Goal: Task Accomplishment & Management: Manage account settings

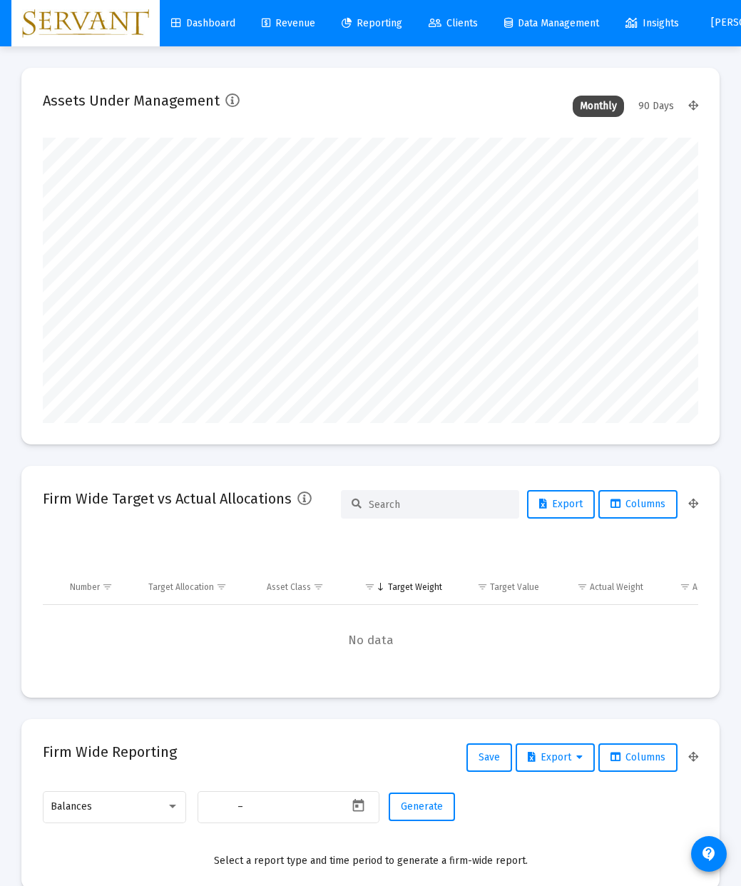
type input "[DATE]"
click at [383, 24] on span "Reporting" at bounding box center [372, 23] width 61 height 12
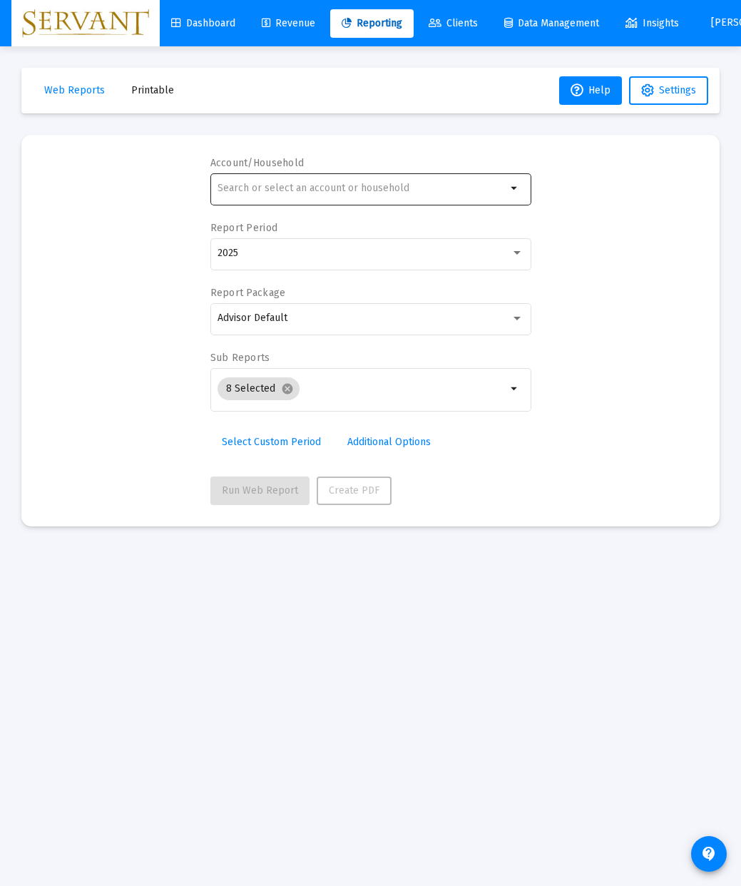
click at [515, 191] on mat-icon "arrow_drop_down" at bounding box center [514, 188] width 17 height 17
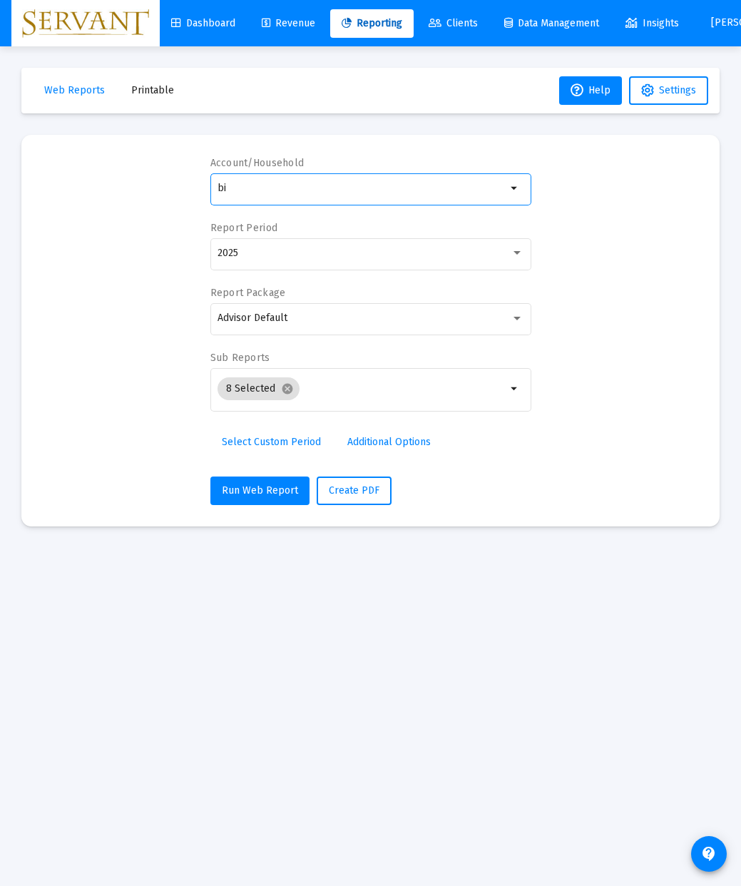
type input "b"
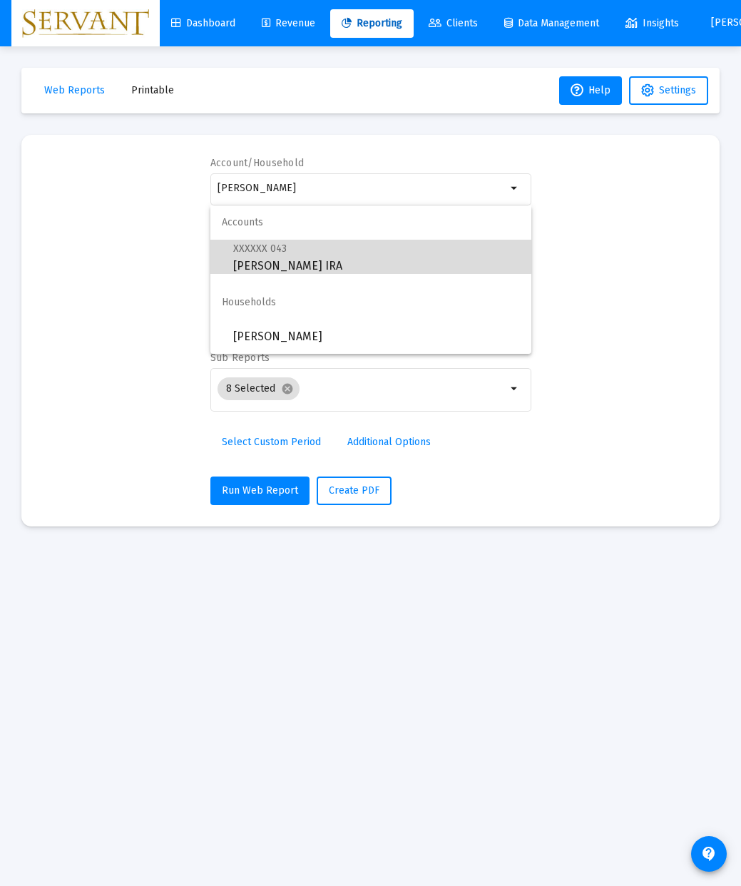
click at [327, 255] on span "XXXXXX 043 [PERSON_NAME] IRA" at bounding box center [376, 257] width 287 height 35
type input "[PERSON_NAME] IRA"
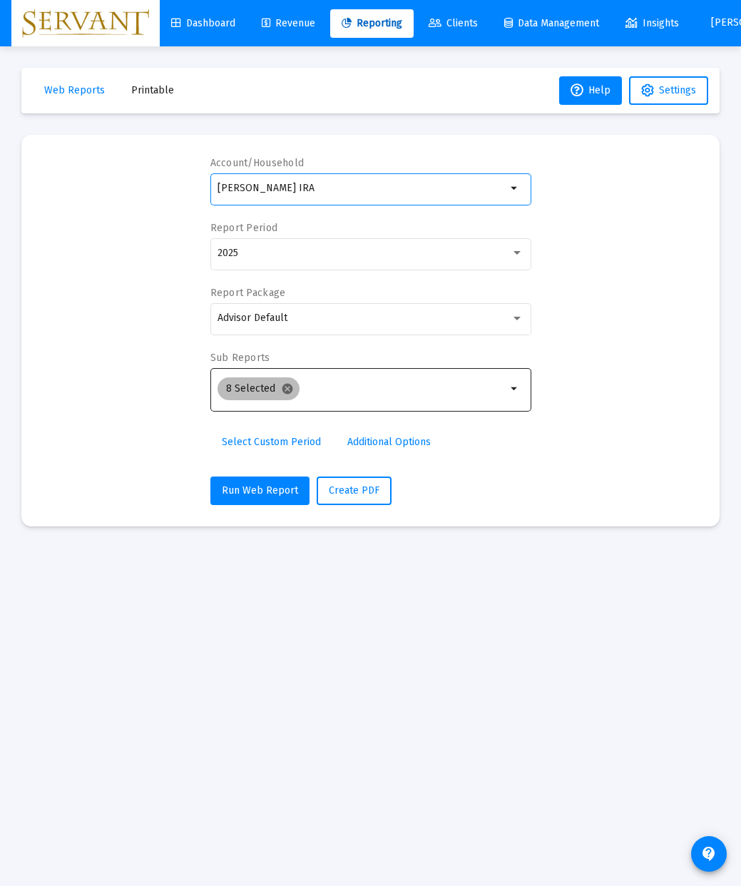
click at [288, 389] on mat-icon "cancel" at bounding box center [287, 388] width 13 height 13
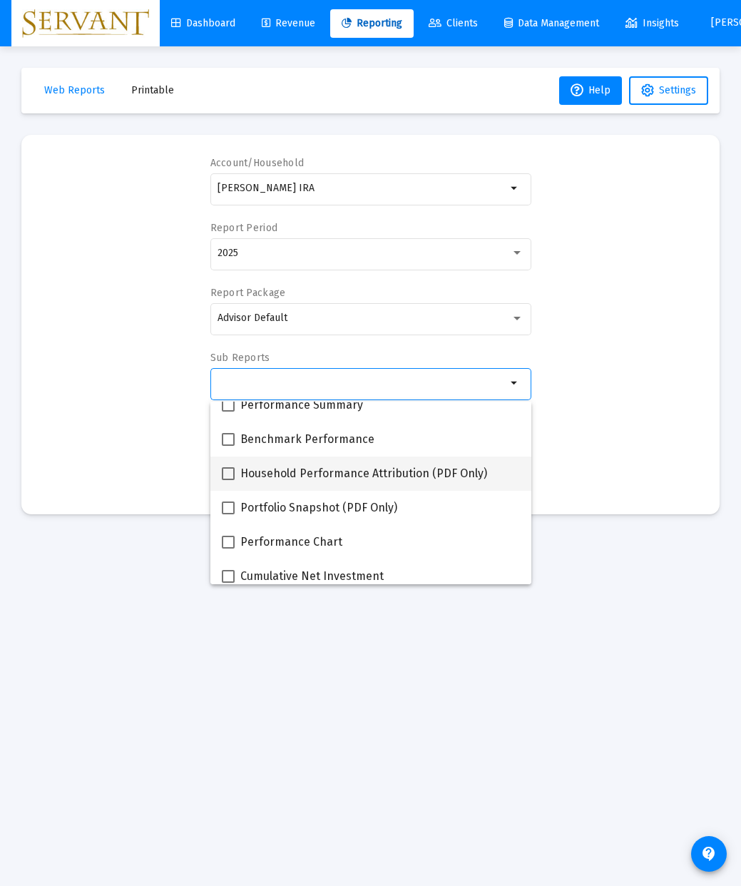
scroll to position [85, 0]
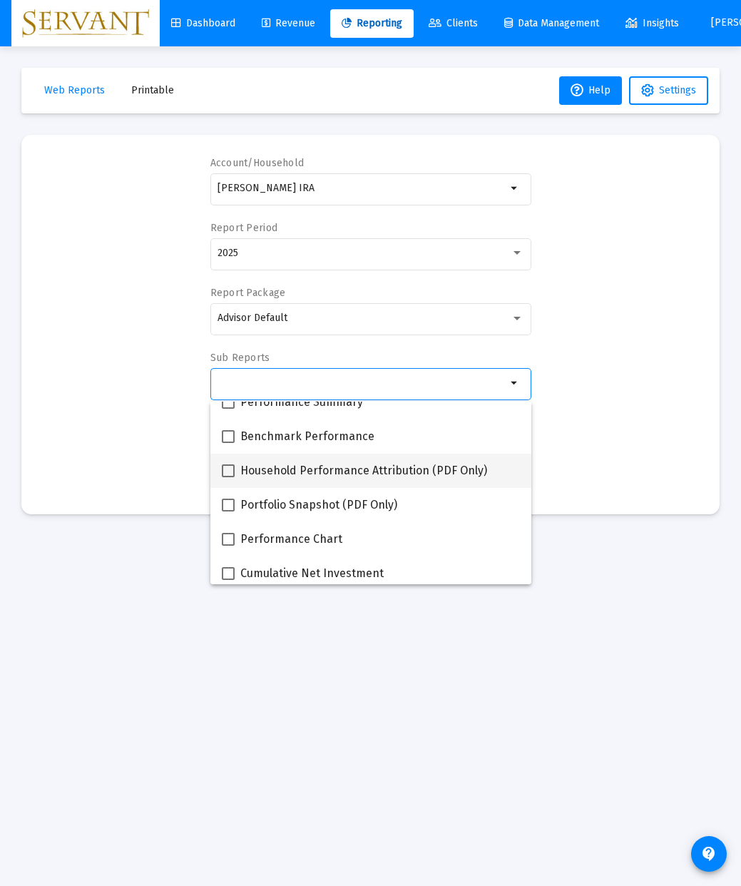
click at [230, 473] on span at bounding box center [228, 470] width 13 height 13
click at [228, 477] on input "Household Performance Attribution (PDF Only)" at bounding box center [228, 477] width 1 height 1
checkbox input "true"
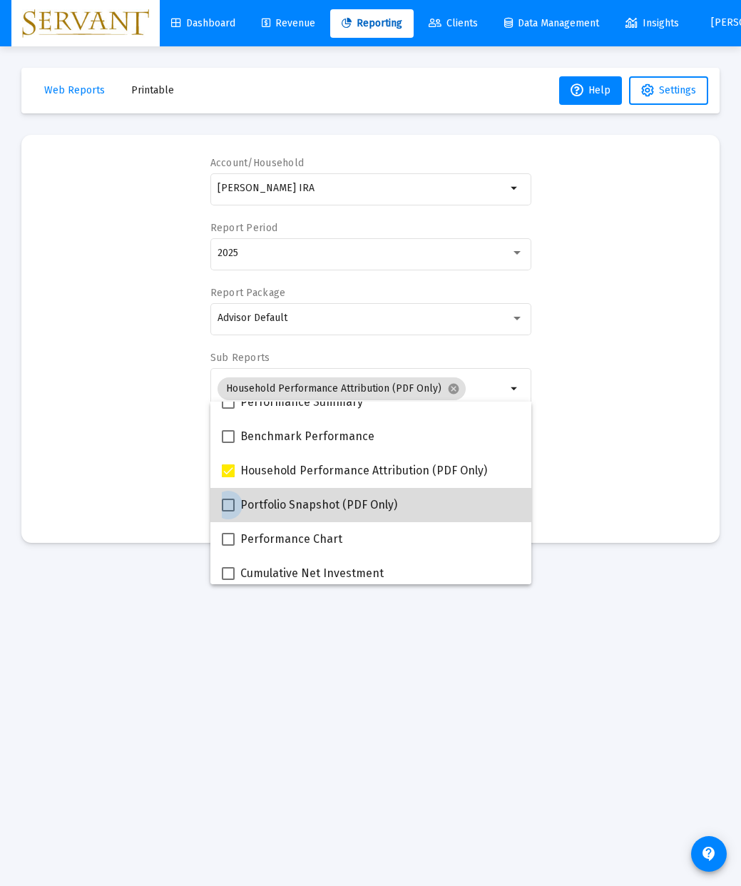
click at [228, 509] on span at bounding box center [228, 505] width 13 height 13
click at [228, 511] on input "Portfolio Snapshot (PDF Only)" at bounding box center [228, 511] width 1 height 1
checkbox input "true"
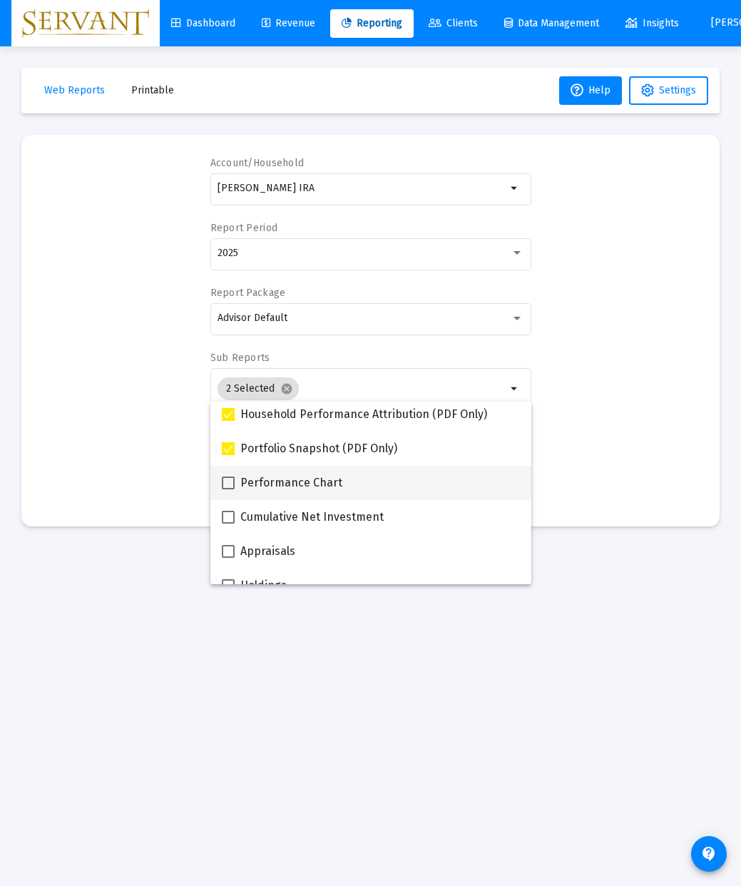
scroll to position [147, 0]
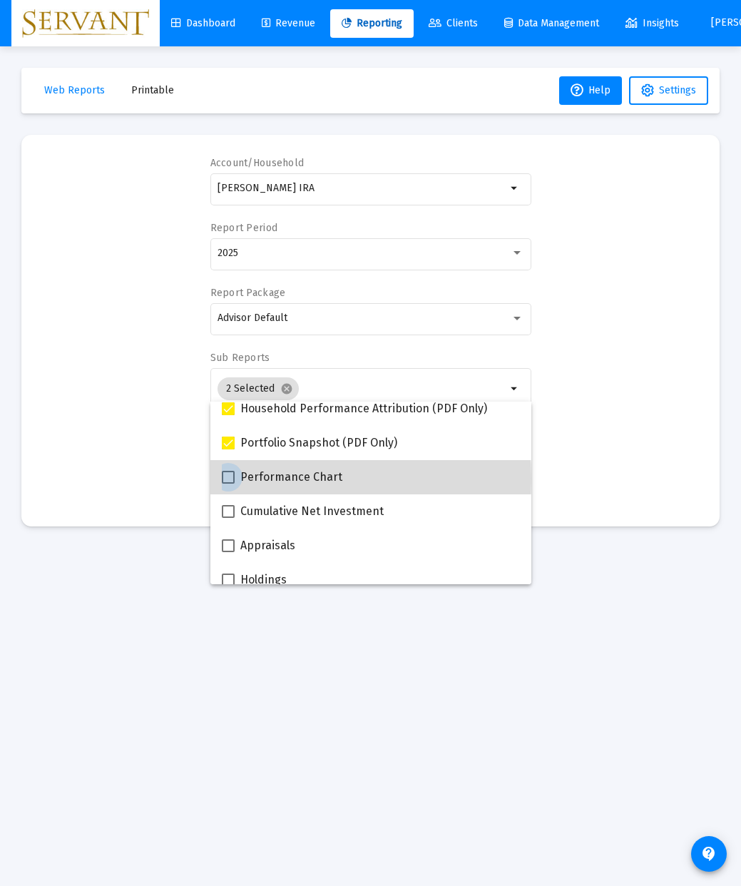
click at [228, 479] on span at bounding box center [228, 477] width 13 height 13
click at [228, 484] on input "Performance Chart" at bounding box center [228, 484] width 1 height 1
checkbox input "true"
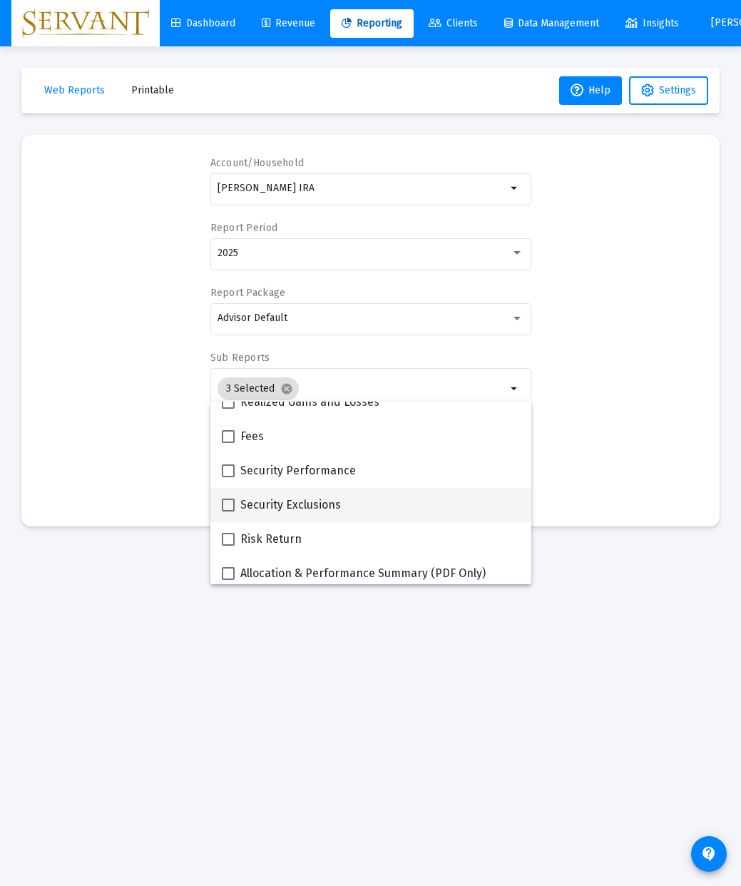
scroll to position [531, 0]
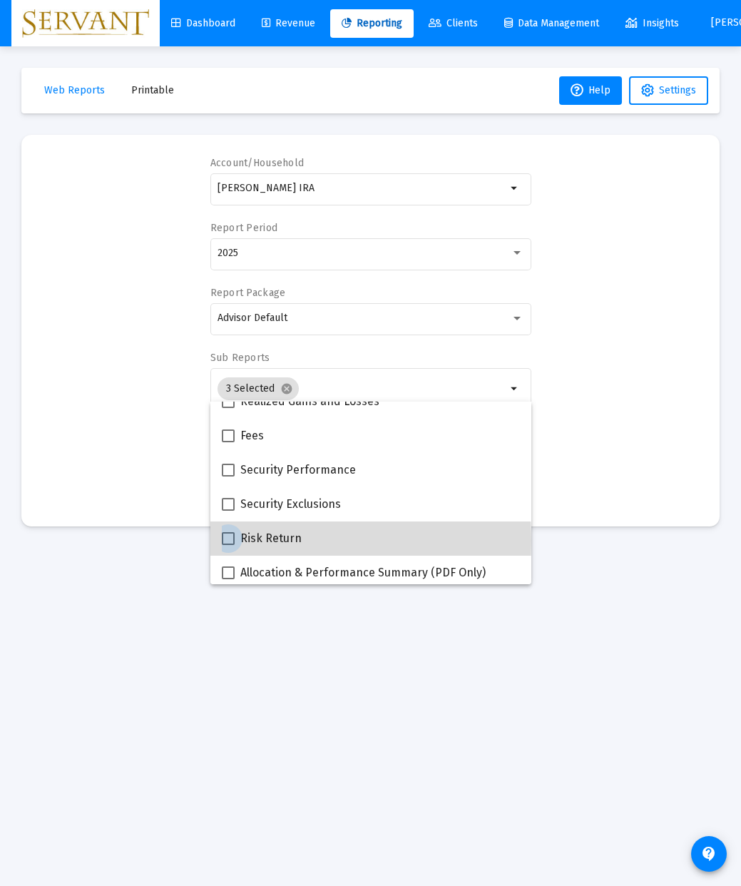
click at [228, 541] on span at bounding box center [228, 538] width 13 height 13
click at [228, 545] on input "Risk Return" at bounding box center [228, 545] width 1 height 1
checkbox input "true"
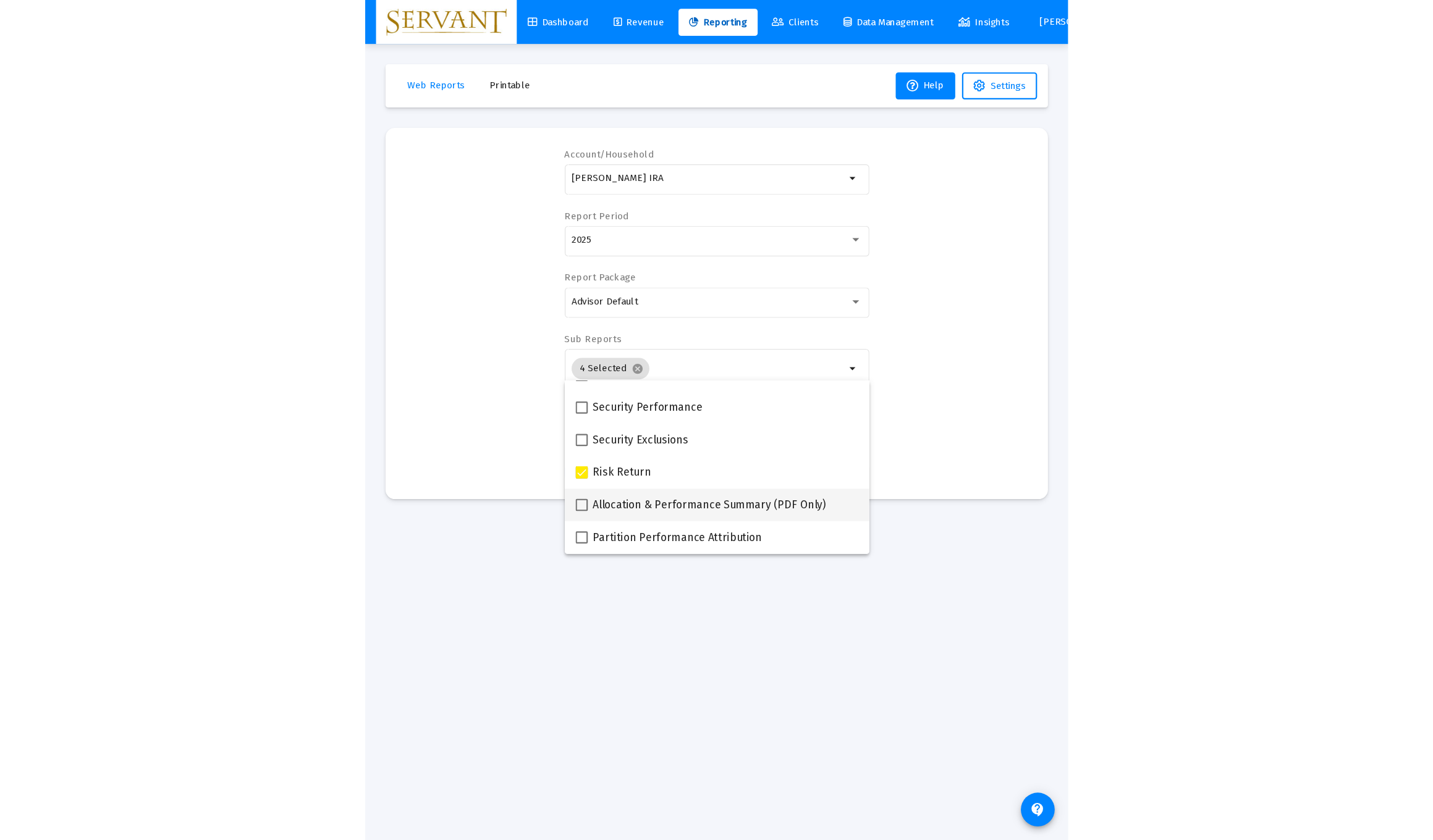
scroll to position [494, 0]
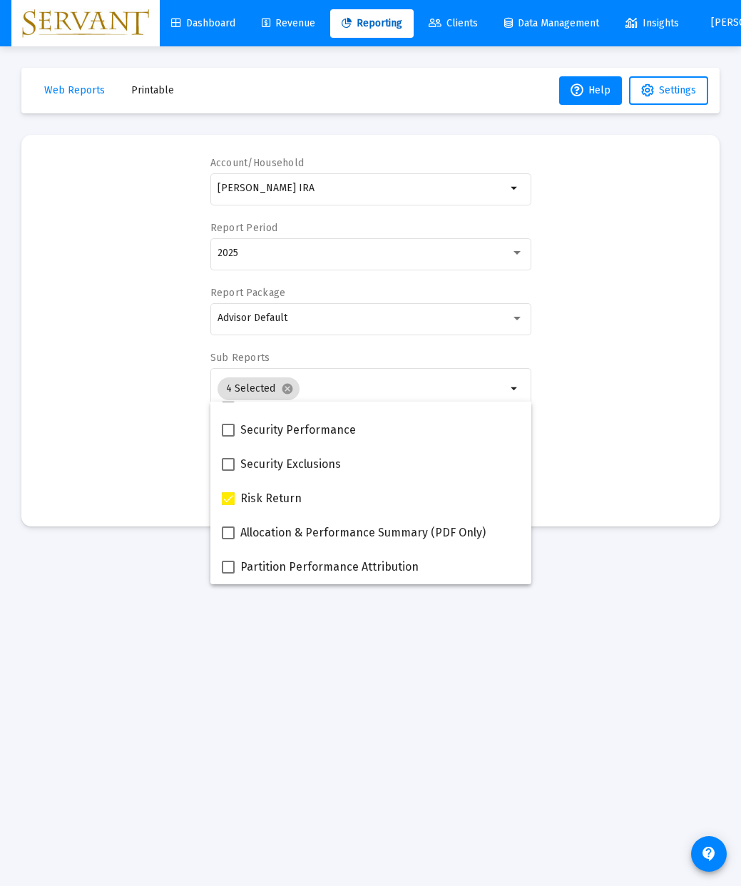
click at [633, 585] on mat-sidenav-content "Loading... Web Reports Printable Help Settings Account/Household [PERSON_NAME] …" at bounding box center [370, 443] width 741 height 886
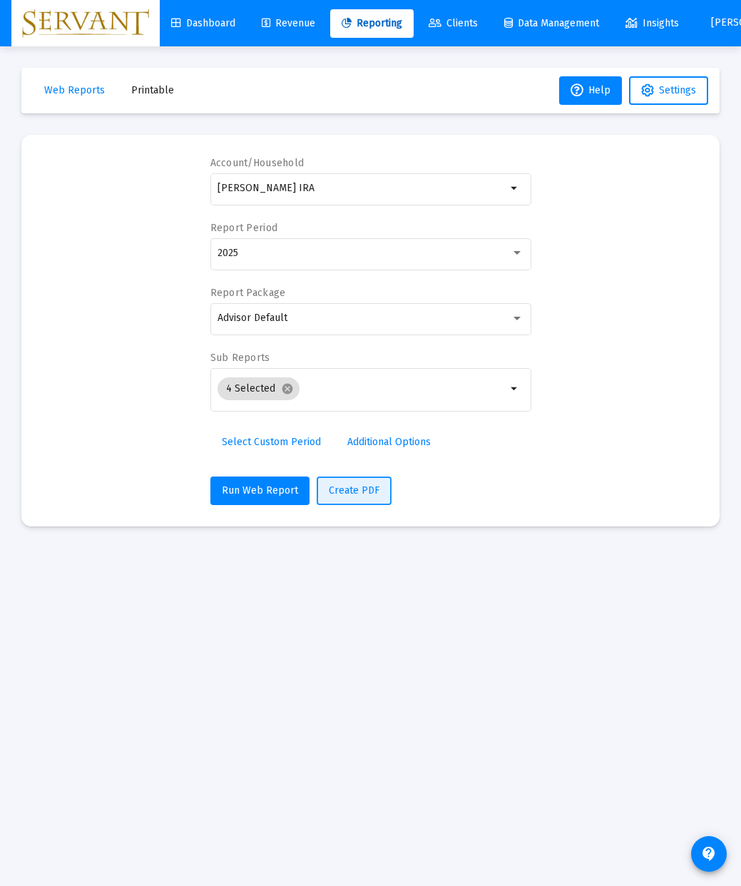
click at [357, 489] on span "Create PDF" at bounding box center [354, 490] width 51 height 12
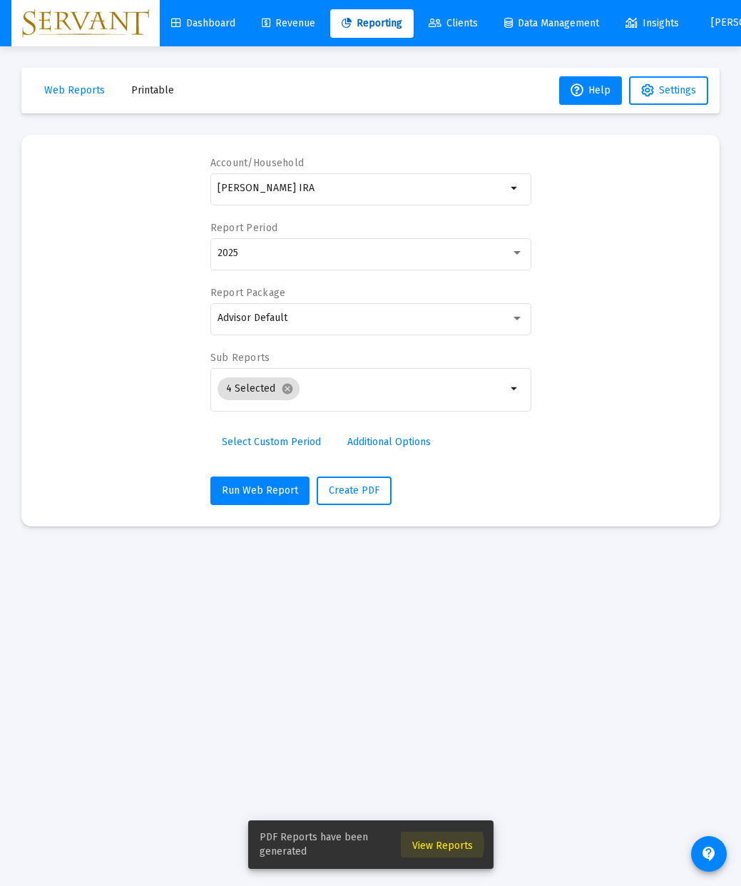
click at [442, 845] on span "View Reports" at bounding box center [442, 846] width 61 height 12
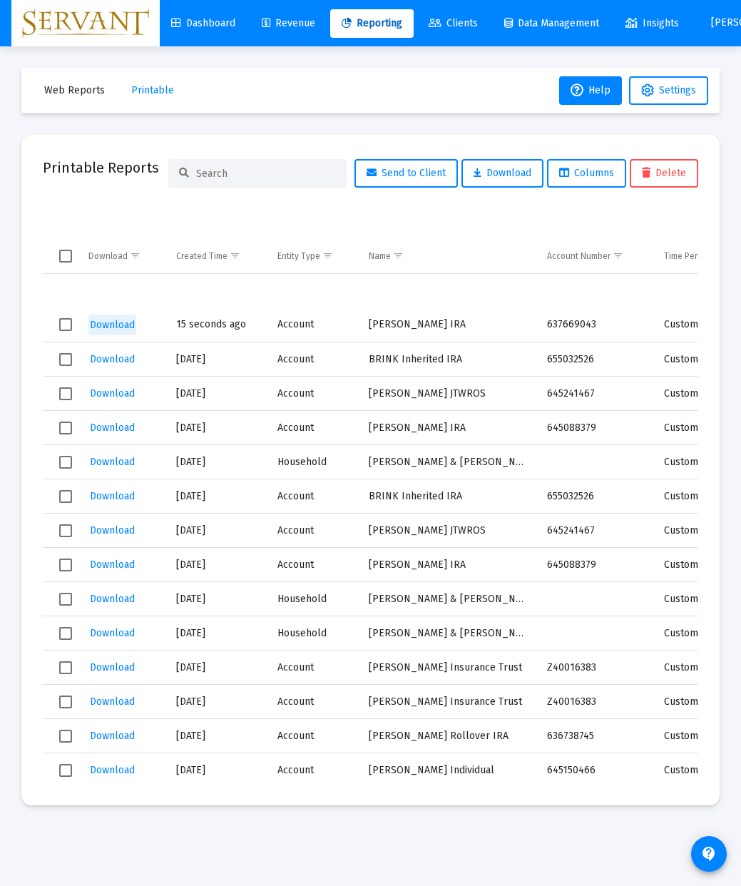
click at [111, 326] on span "Download" at bounding box center [112, 325] width 45 height 12
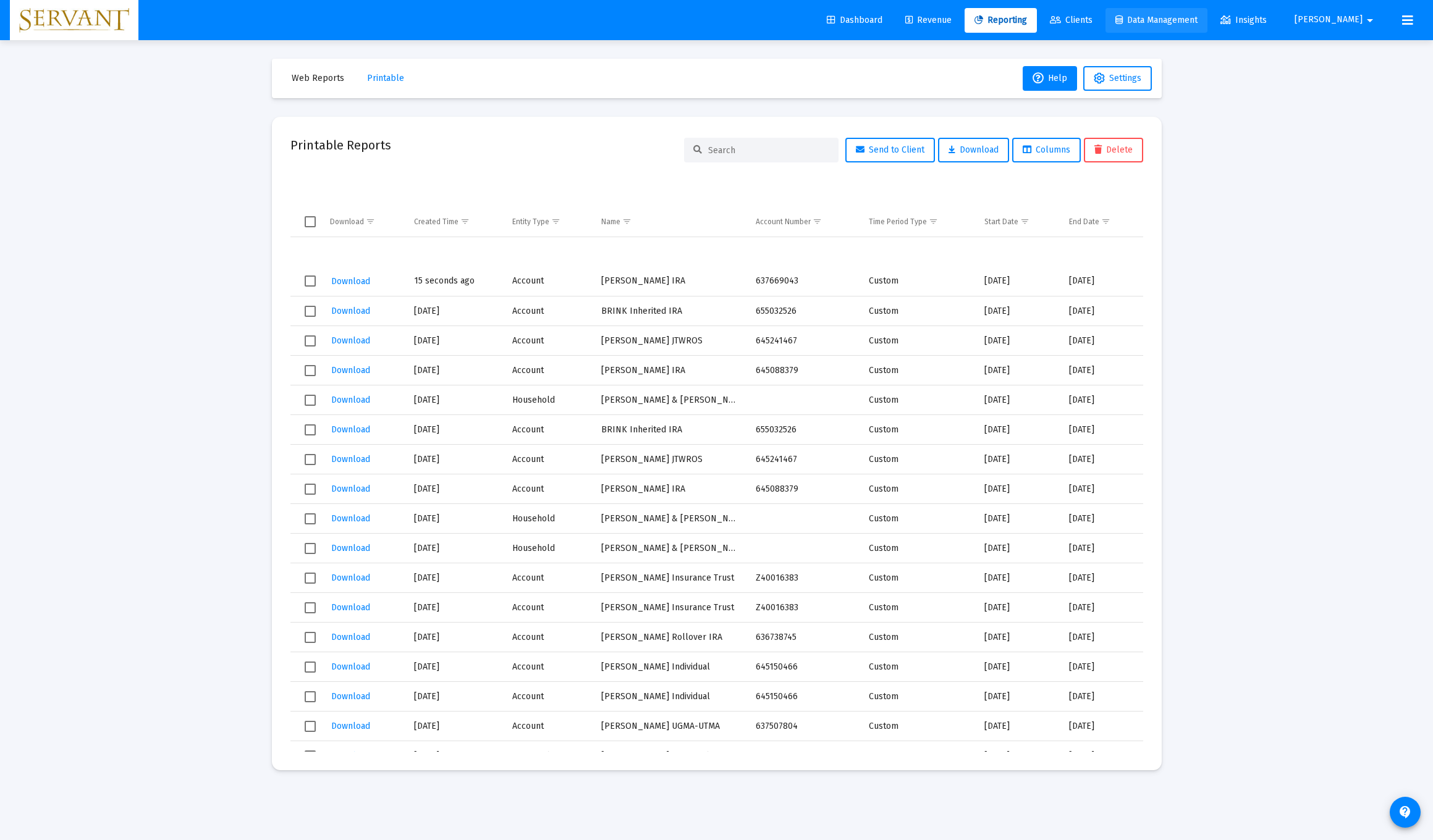
click at [641, 27] on link "Data Management" at bounding box center [1157, 20] width 102 height 25
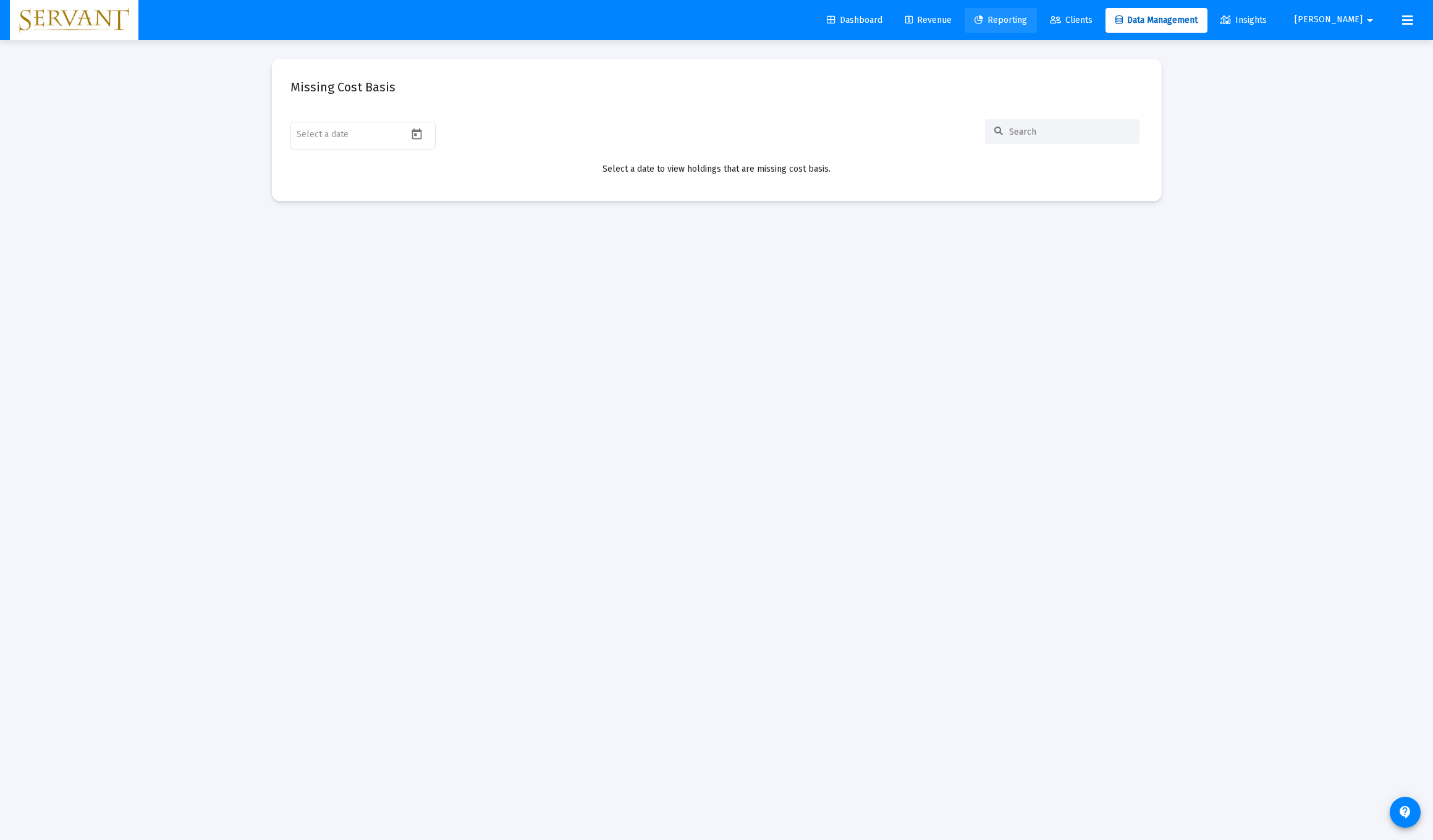
click at [641, 21] on span "Reporting" at bounding box center [1001, 20] width 53 height 10
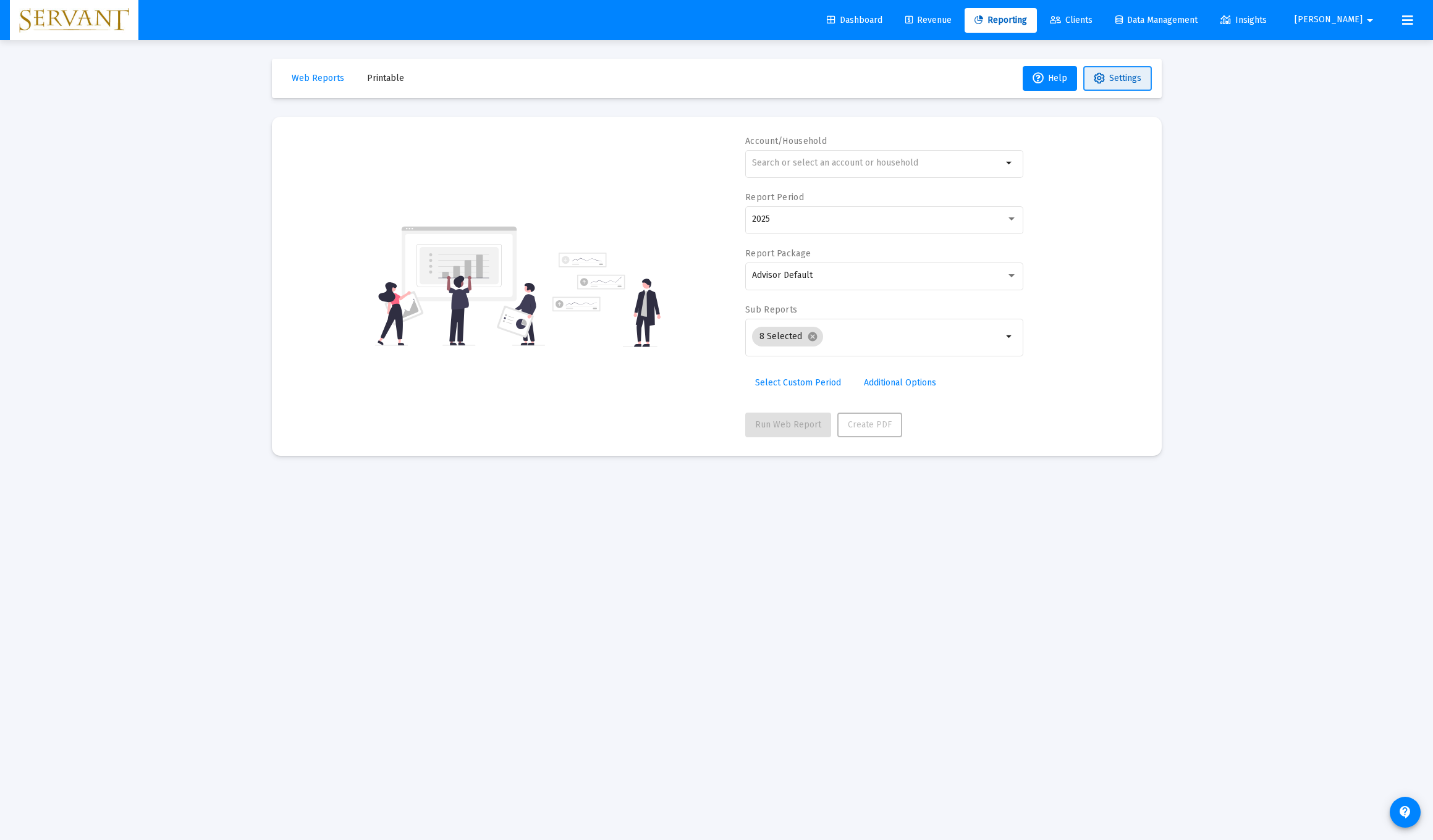
click at [641, 85] on button "Settings" at bounding box center [1117, 78] width 68 height 25
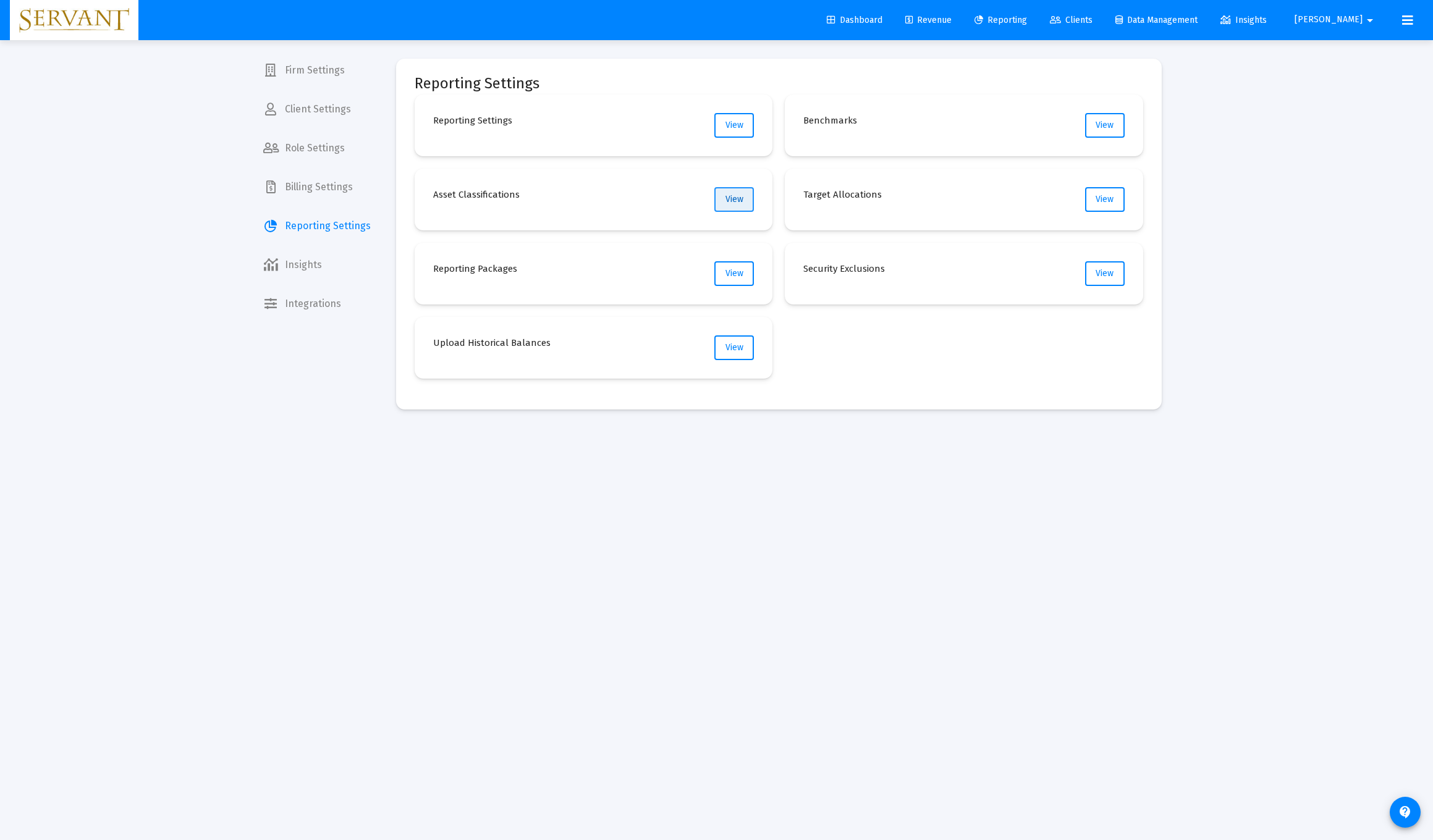
scroll to position [1, 0]
click at [641, 195] on span "View" at bounding box center [734, 199] width 18 height 10
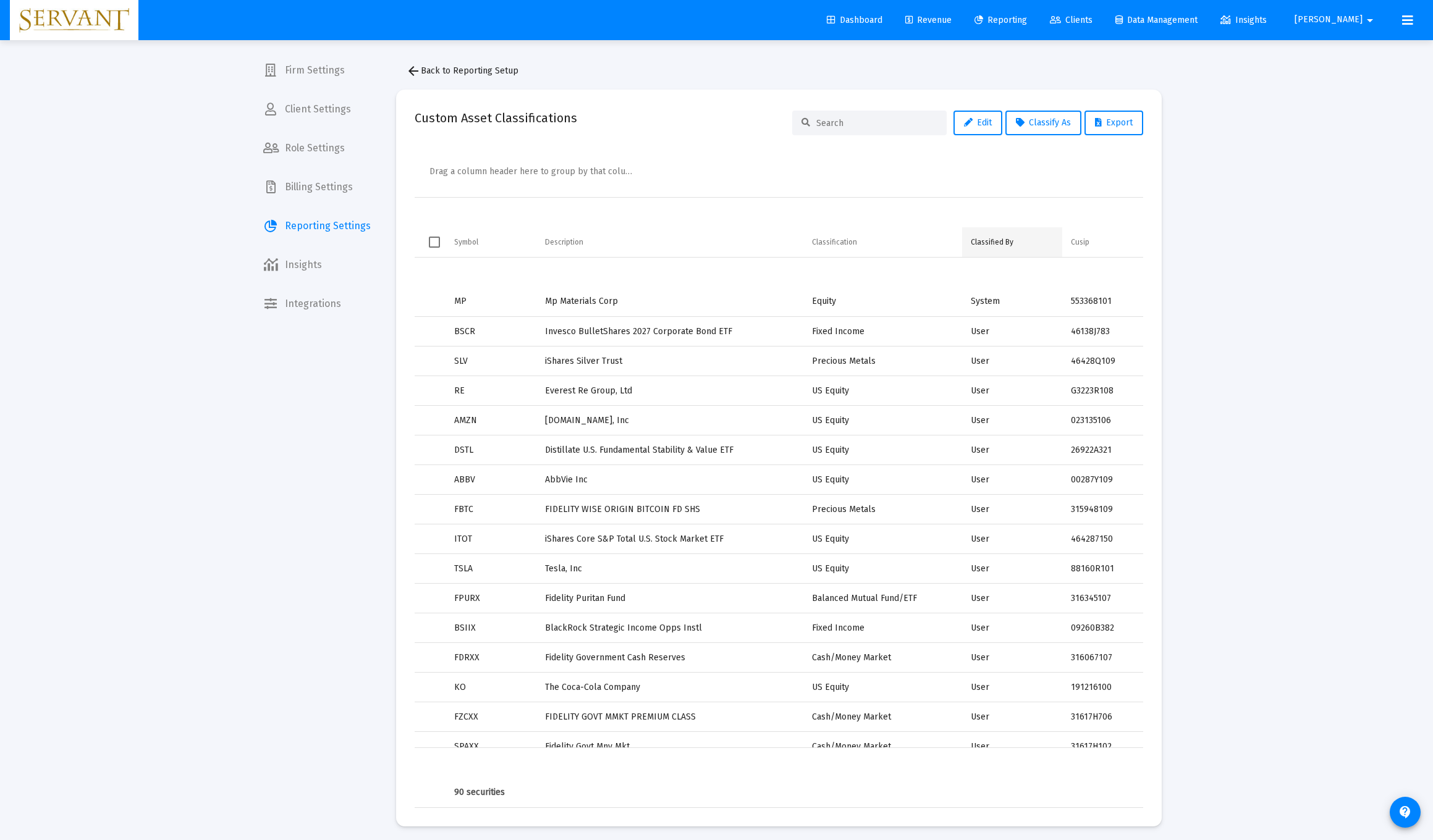
click at [641, 242] on div "Classified By" at bounding box center [992, 242] width 42 height 10
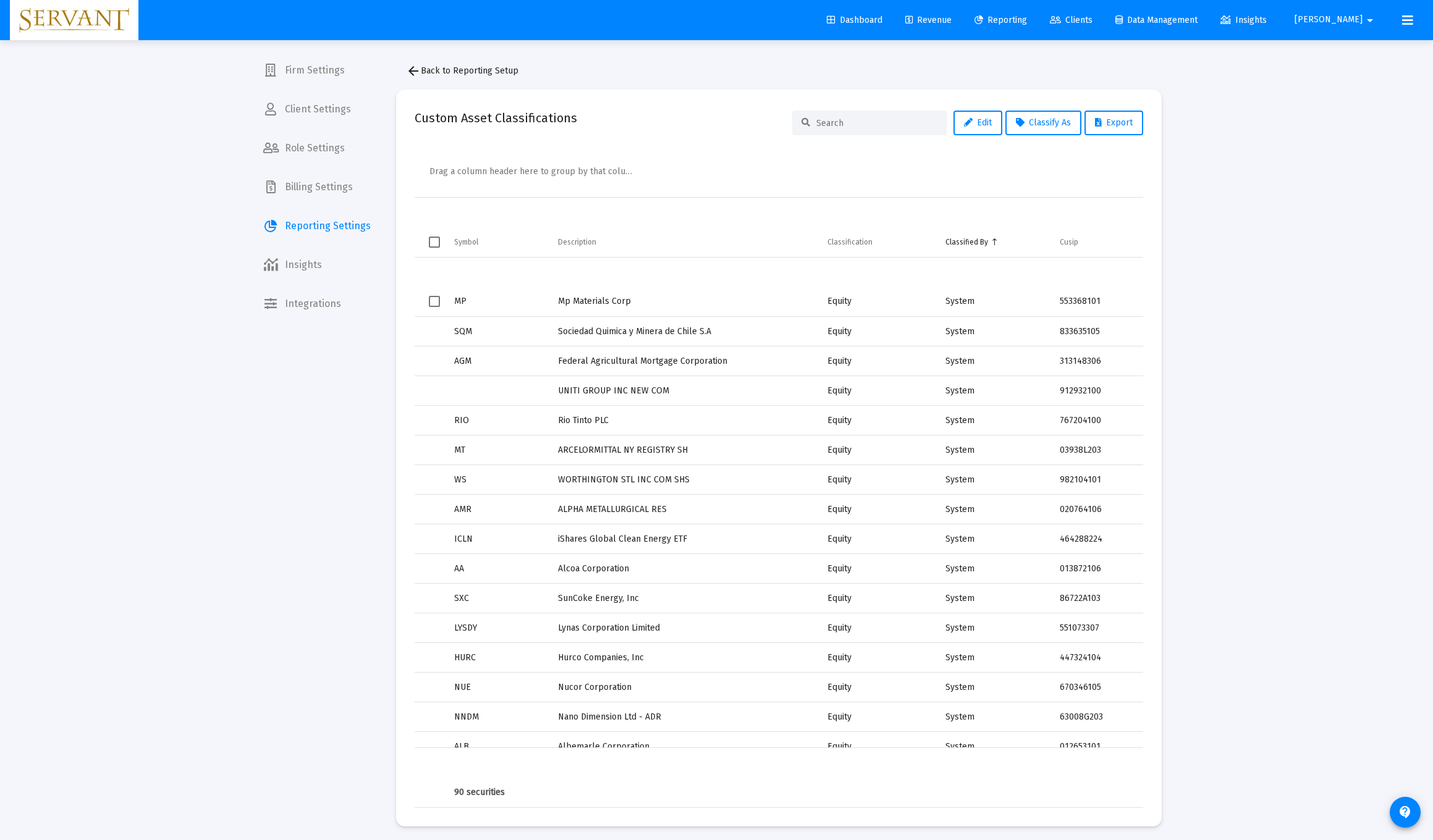
click at [438, 304] on span "Select row" at bounding box center [434, 301] width 11 height 11
click at [436, 363] on span "Select row" at bounding box center [434, 361] width 11 height 11
click at [436, 396] on span "Select row" at bounding box center [434, 391] width 11 height 11
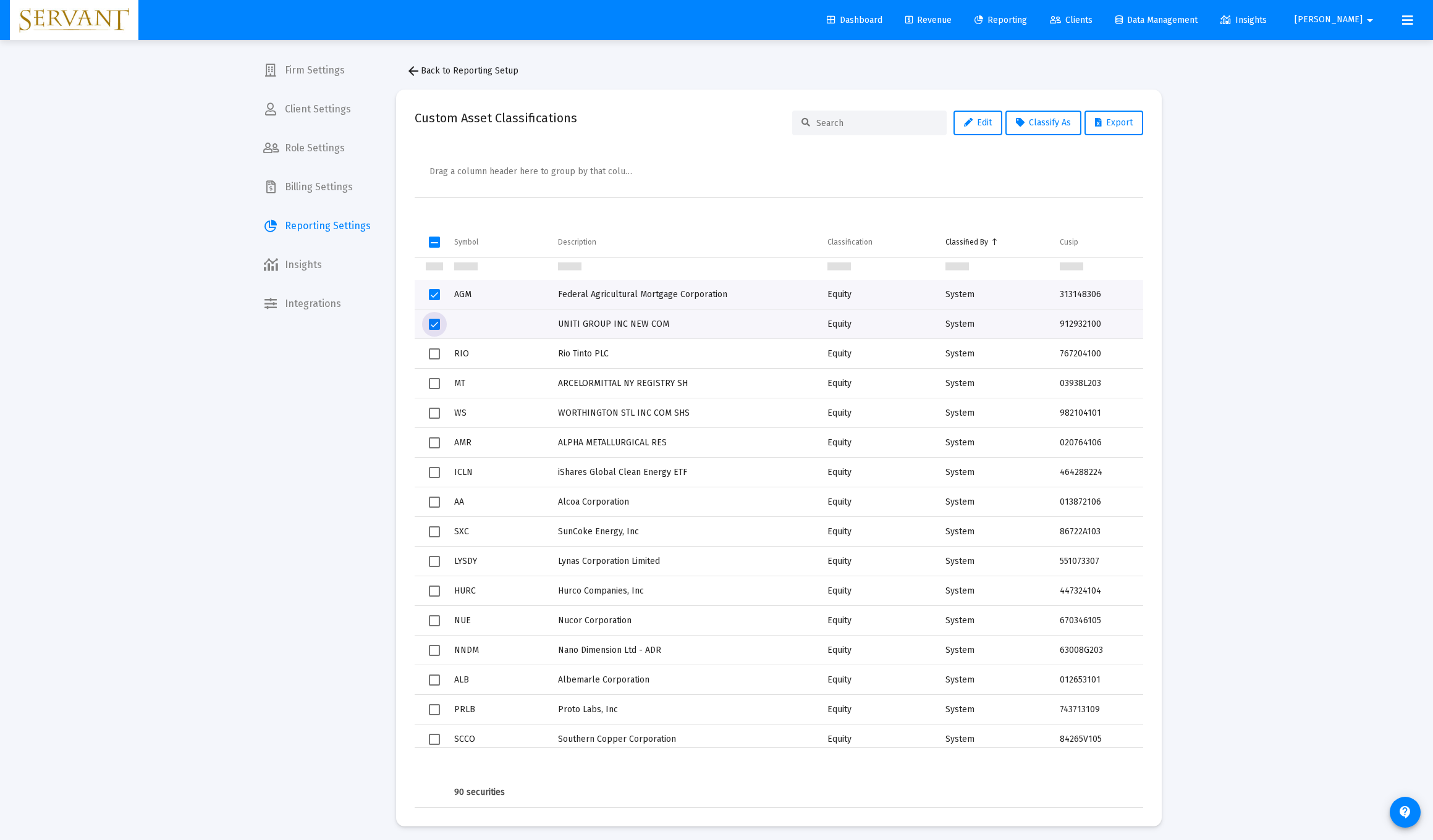
scroll to position [73, 0]
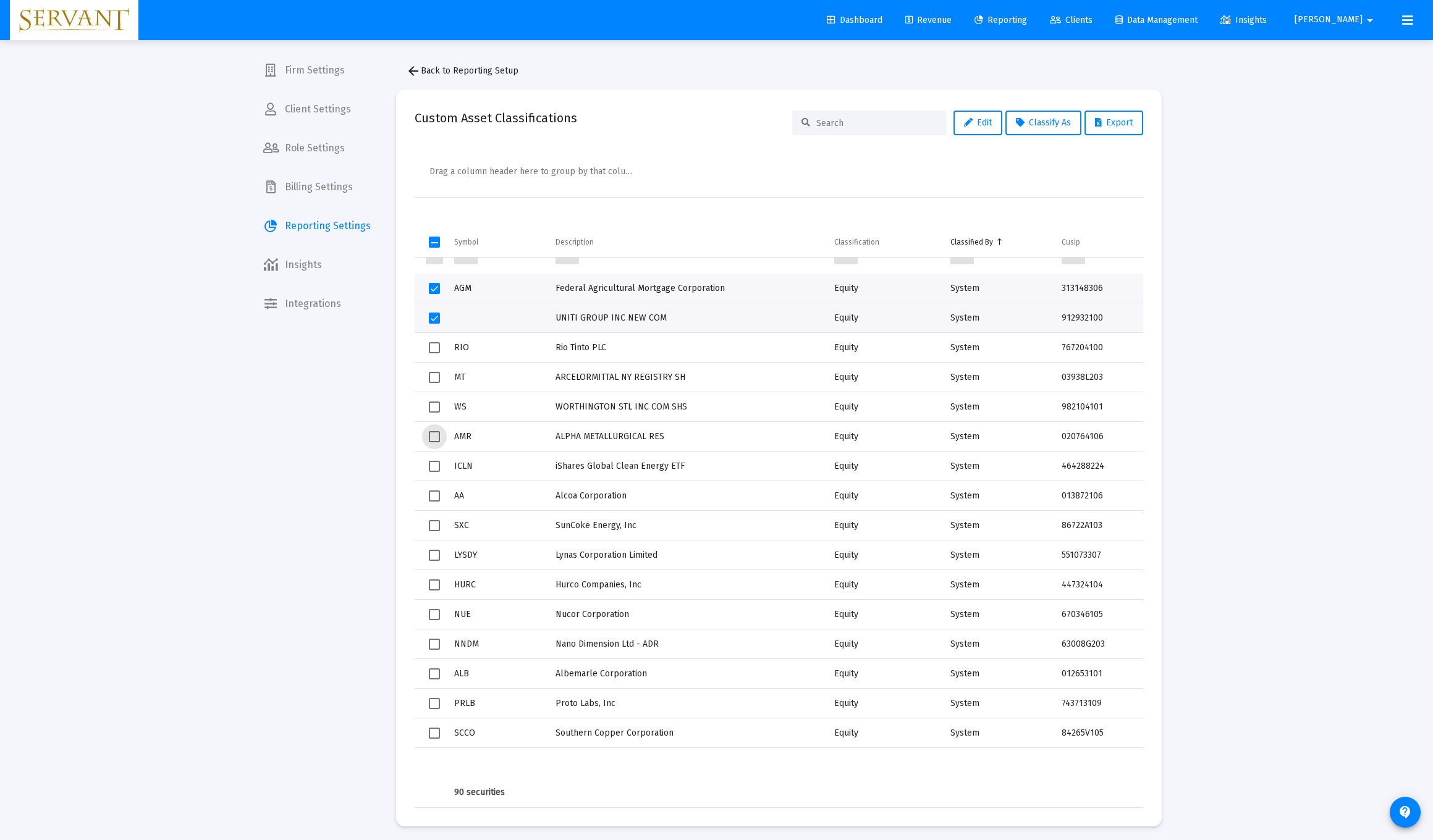
click at [437, 436] on span "Select row" at bounding box center [434, 436] width 11 height 11
click at [438, 468] on span "Select row" at bounding box center [434, 466] width 11 height 11
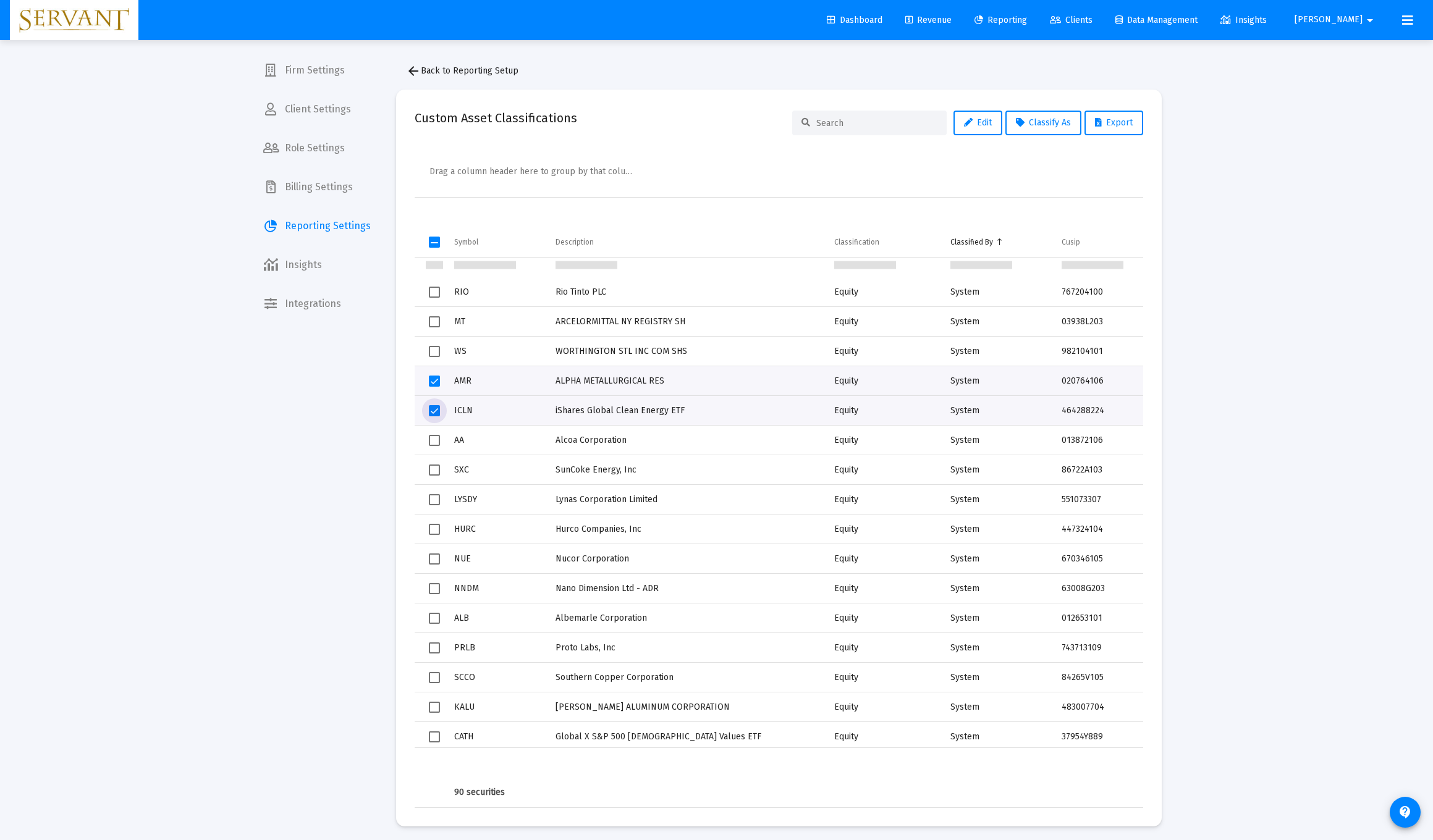
scroll to position [138, 0]
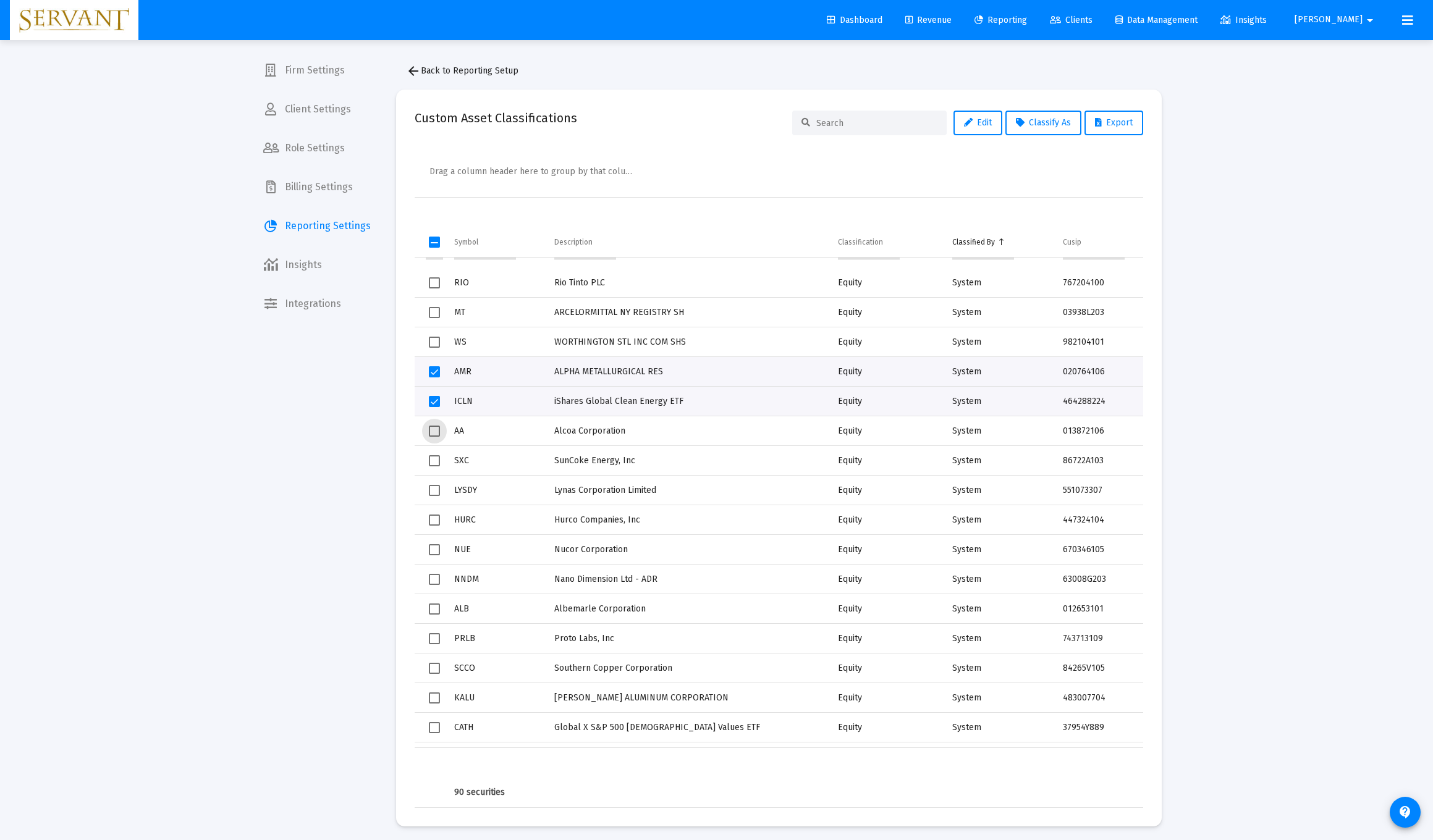
click at [435, 432] on span "Select row" at bounding box center [434, 430] width 11 height 11
click at [437, 464] on span "Select row" at bounding box center [434, 461] width 11 height 11
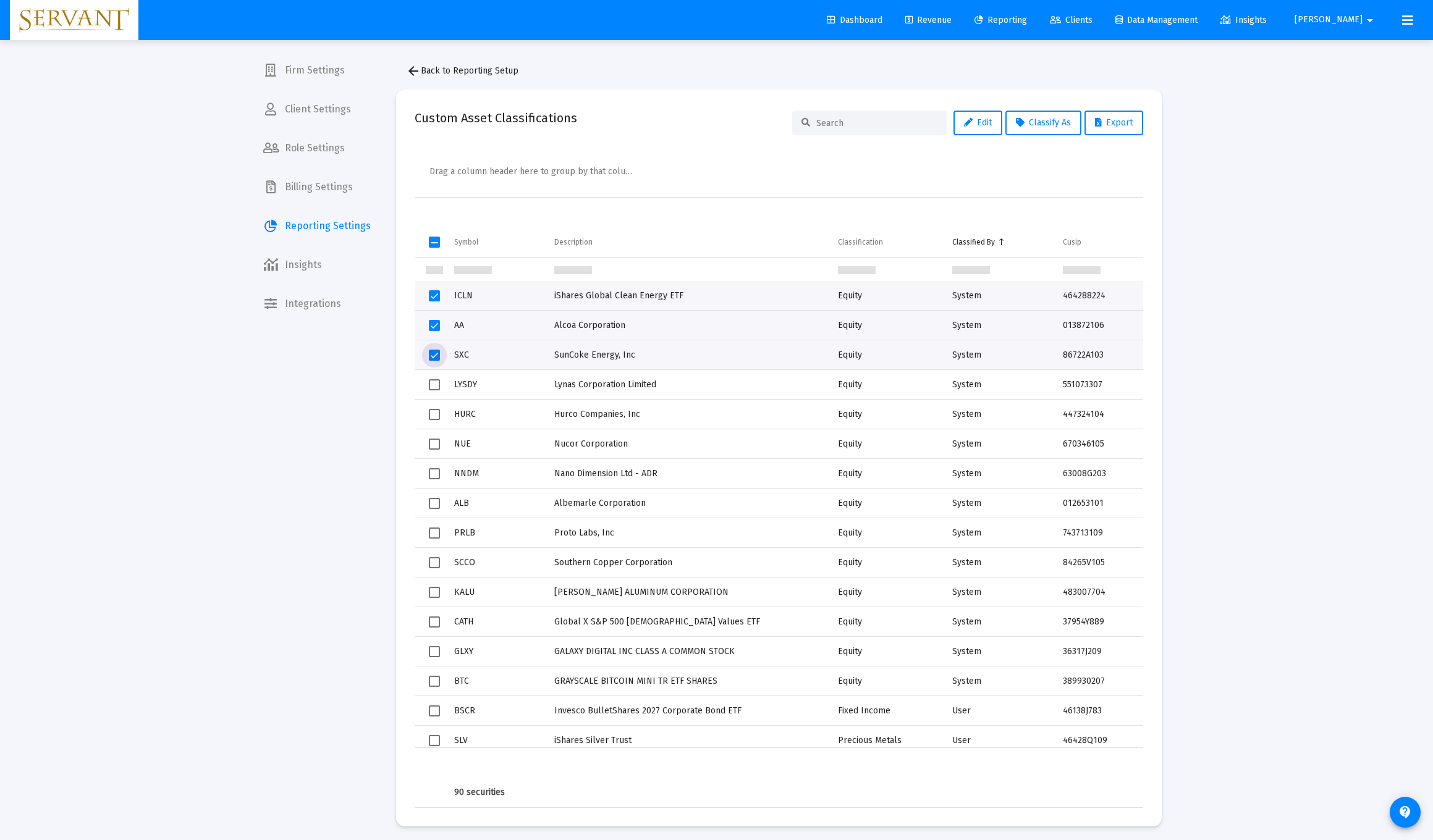
scroll to position [245, 0]
click at [438, 448] on td "Data grid" at bounding box center [431, 443] width 31 height 29
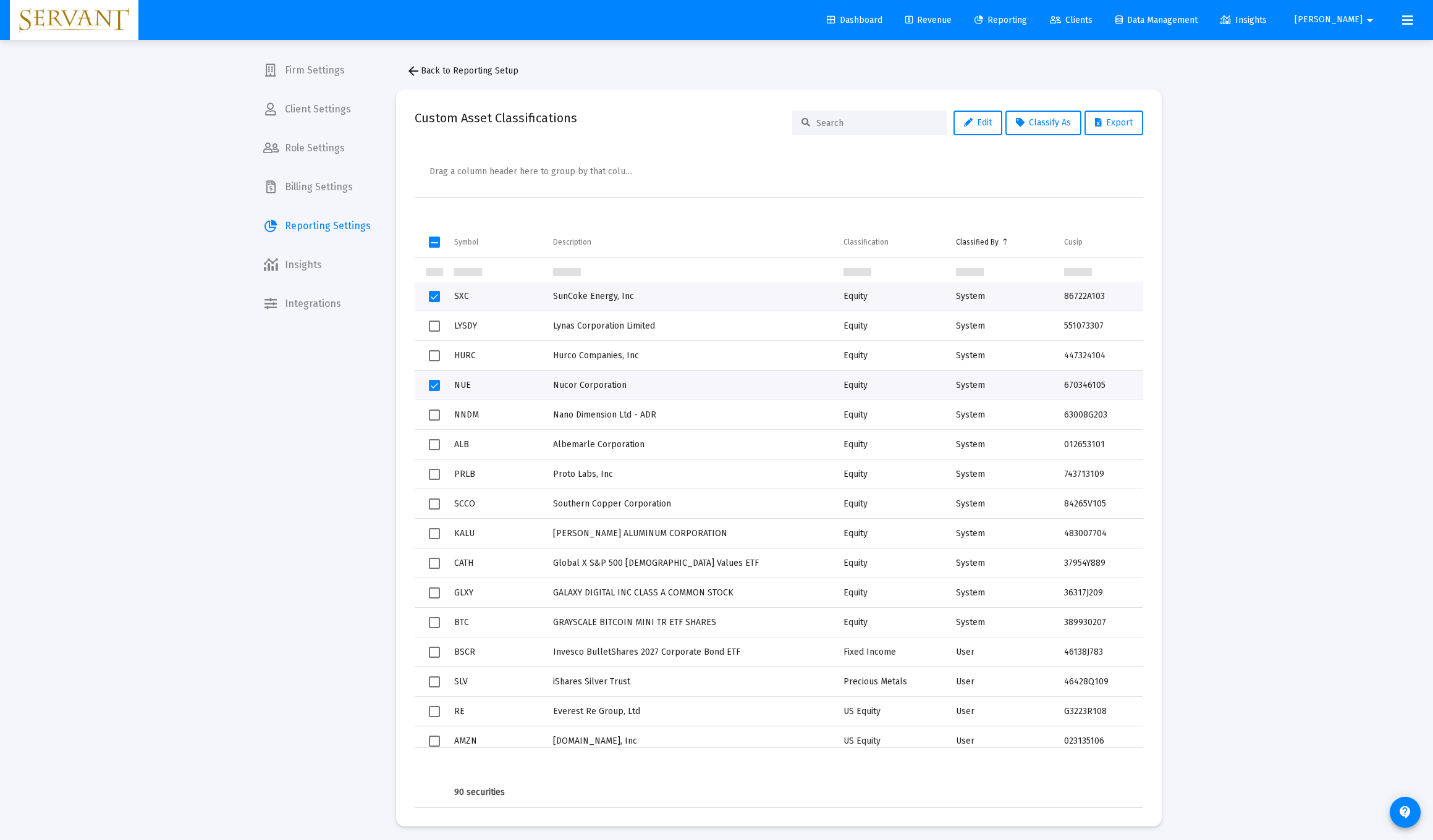
scroll to position [305, 0]
click at [437, 499] on span "Select row" at bounding box center [434, 501] width 11 height 11
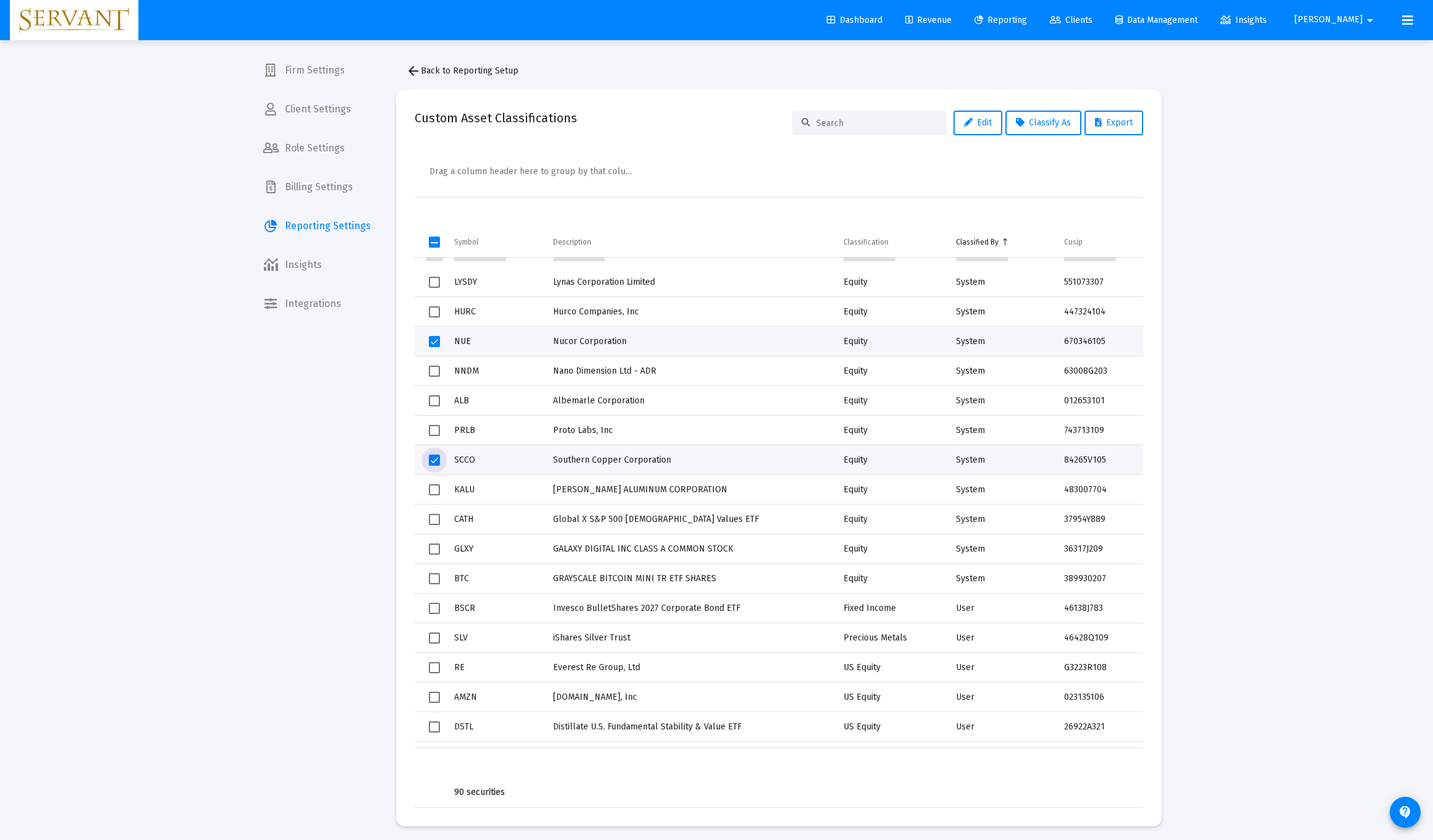
scroll to position [349, 0]
click at [434, 488] on span "Select row" at bounding box center [434, 487] width 11 height 11
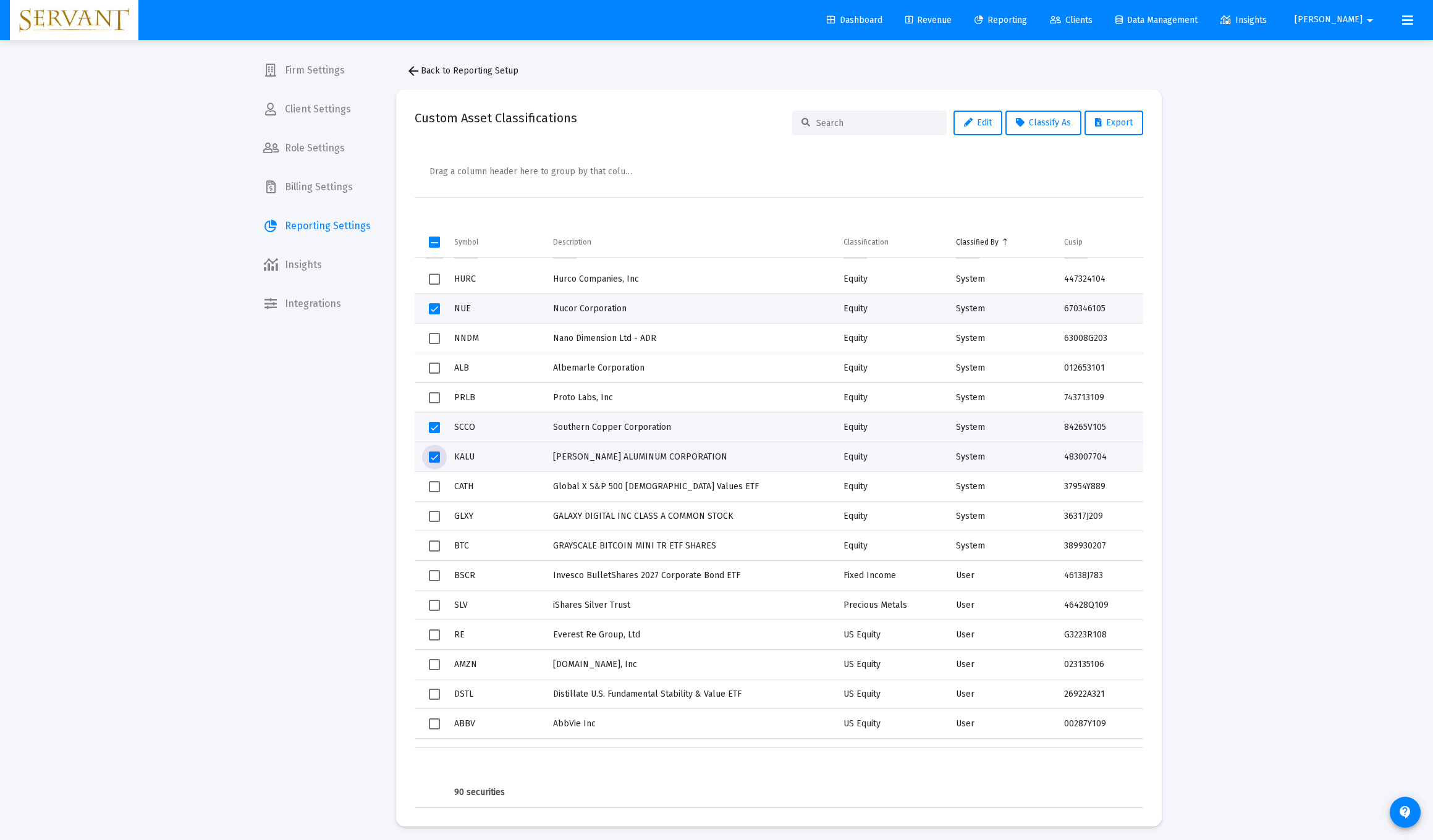
scroll to position [383, 0]
click at [432, 483] on span "Select row" at bounding box center [434, 482] width 11 height 11
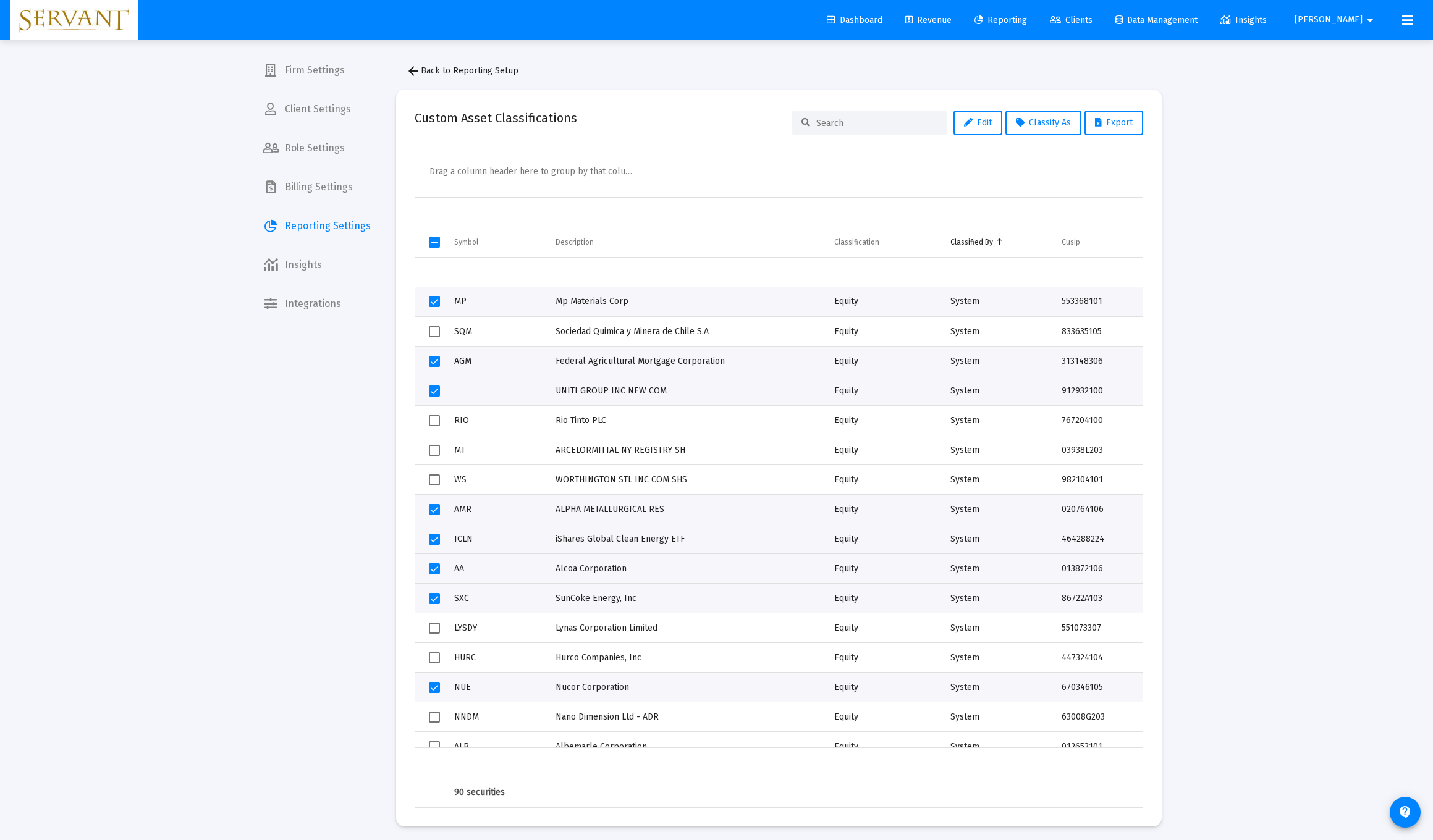
scroll to position [0, 0]
click at [641, 126] on span "Classify As" at bounding box center [1043, 123] width 55 height 10
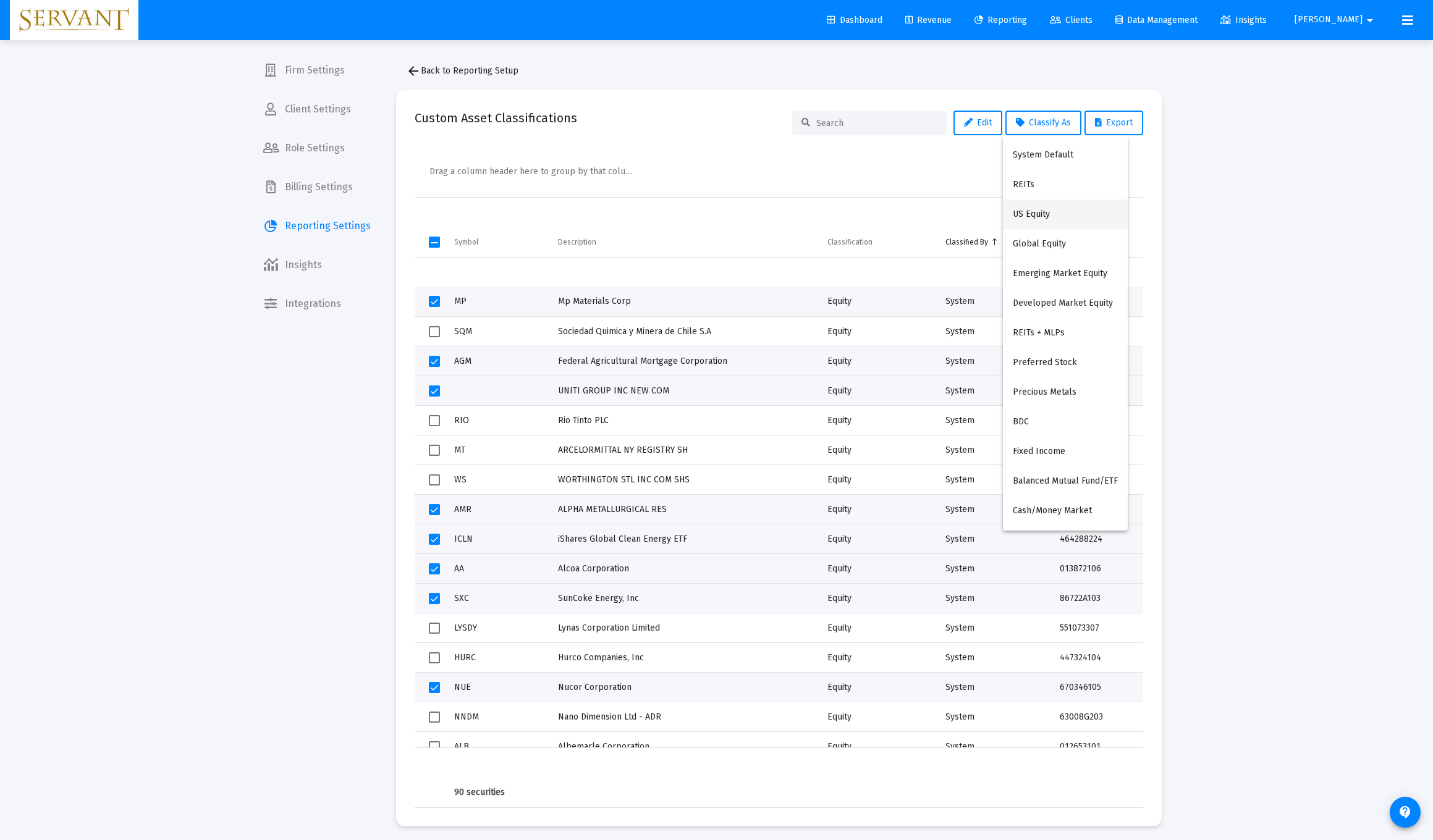
click at [641, 217] on button "US Equity" at bounding box center [1066, 214] width 125 height 29
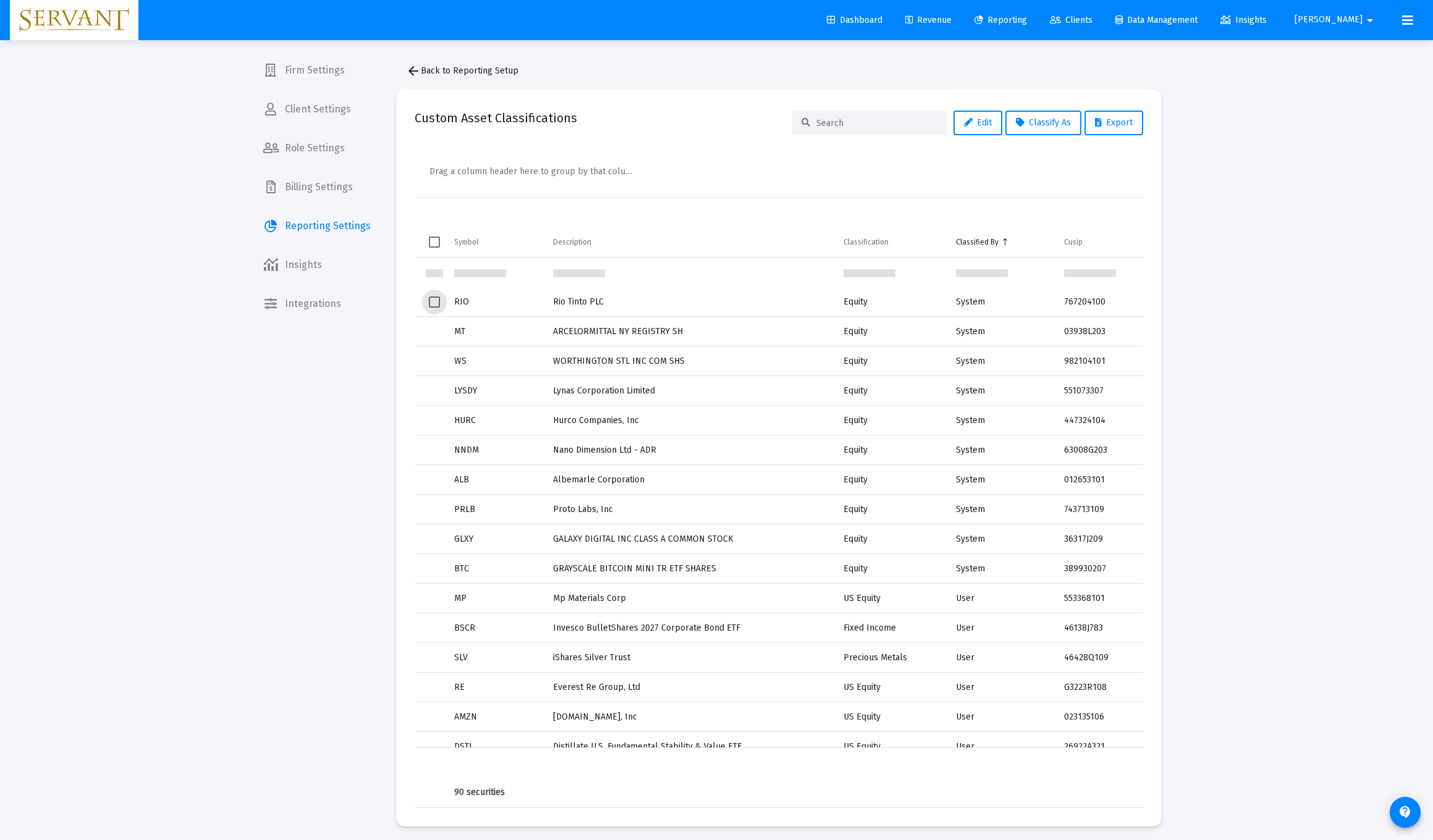
click at [436, 301] on span "Select row" at bounding box center [434, 301] width 11 height 11
click at [437, 333] on span "Select row" at bounding box center [434, 332] width 11 height 11
click at [434, 360] on span "Select row" at bounding box center [434, 361] width 11 height 11
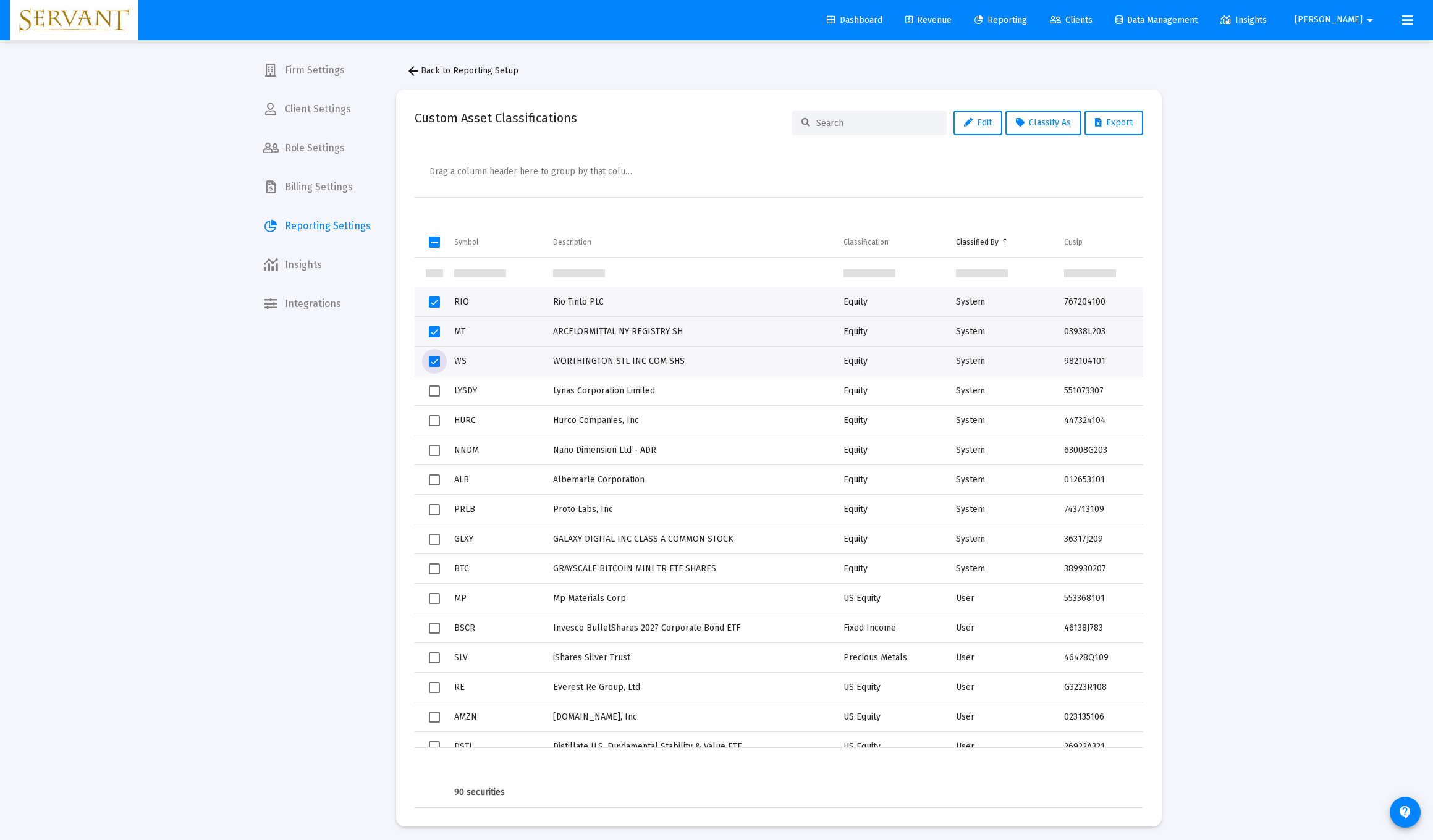
click at [438, 396] on span "Select row" at bounding box center [434, 391] width 11 height 11
click at [432, 483] on span "Select row" at bounding box center [434, 480] width 11 height 11
click at [641, 126] on span "Classify As" at bounding box center [1043, 123] width 55 height 10
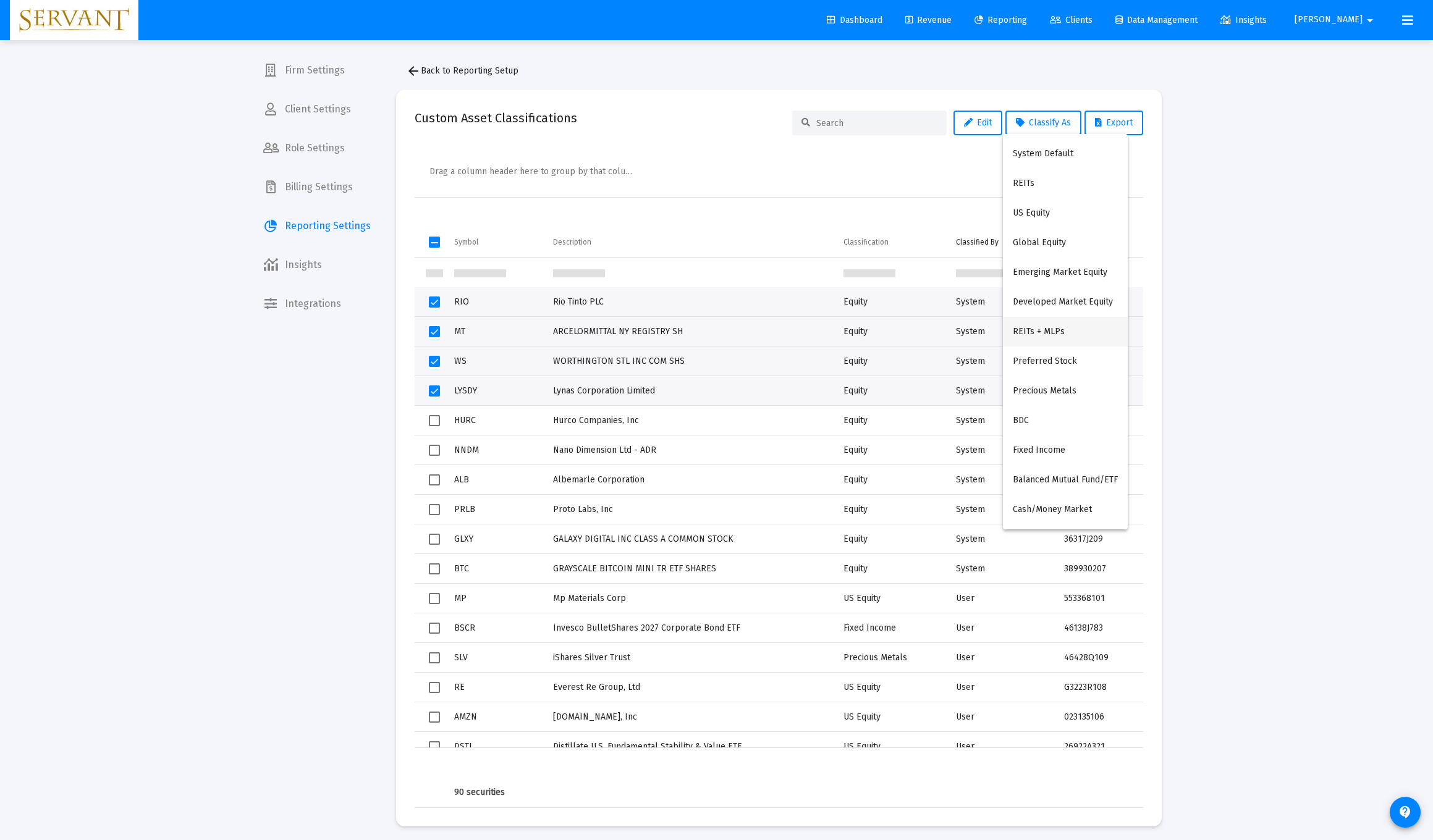
scroll to position [1, 0]
click at [641, 303] on button "Developed Market Equity" at bounding box center [1066, 302] width 125 height 29
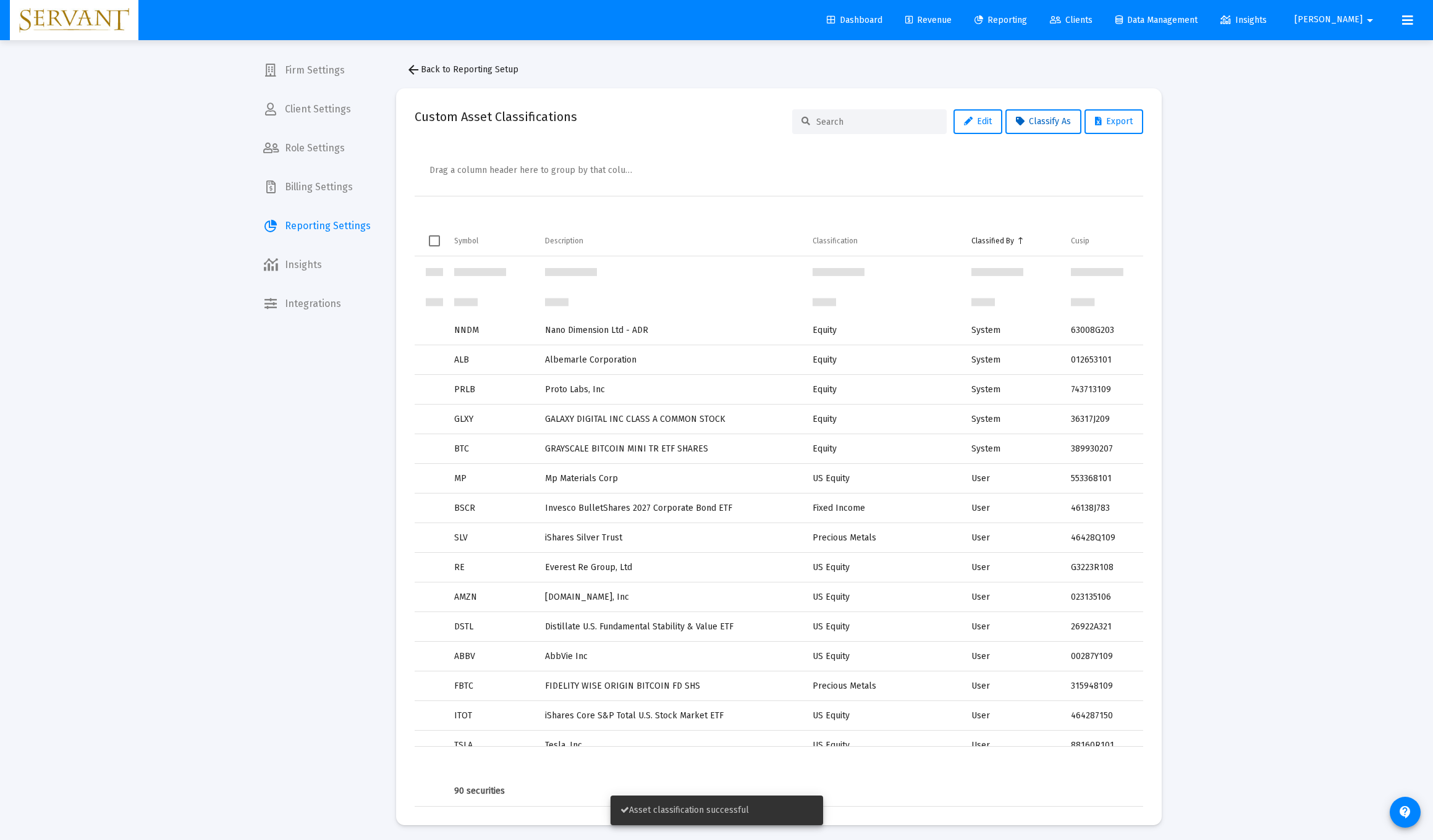
scroll to position [59, 0]
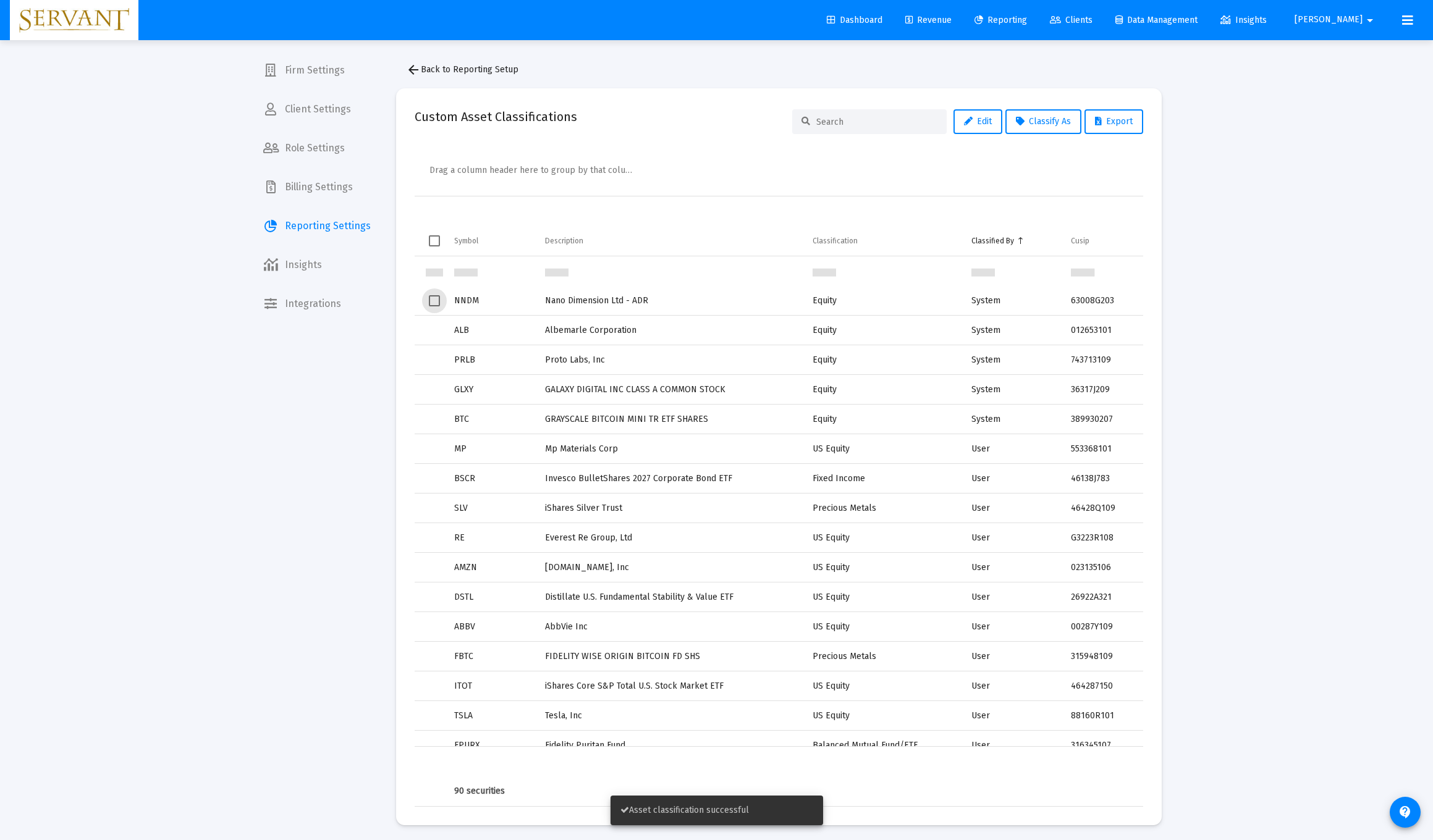
click at [436, 302] on span "Select row" at bounding box center [434, 300] width 11 height 11
click at [434, 331] on span "Select row" at bounding box center [434, 330] width 11 height 11
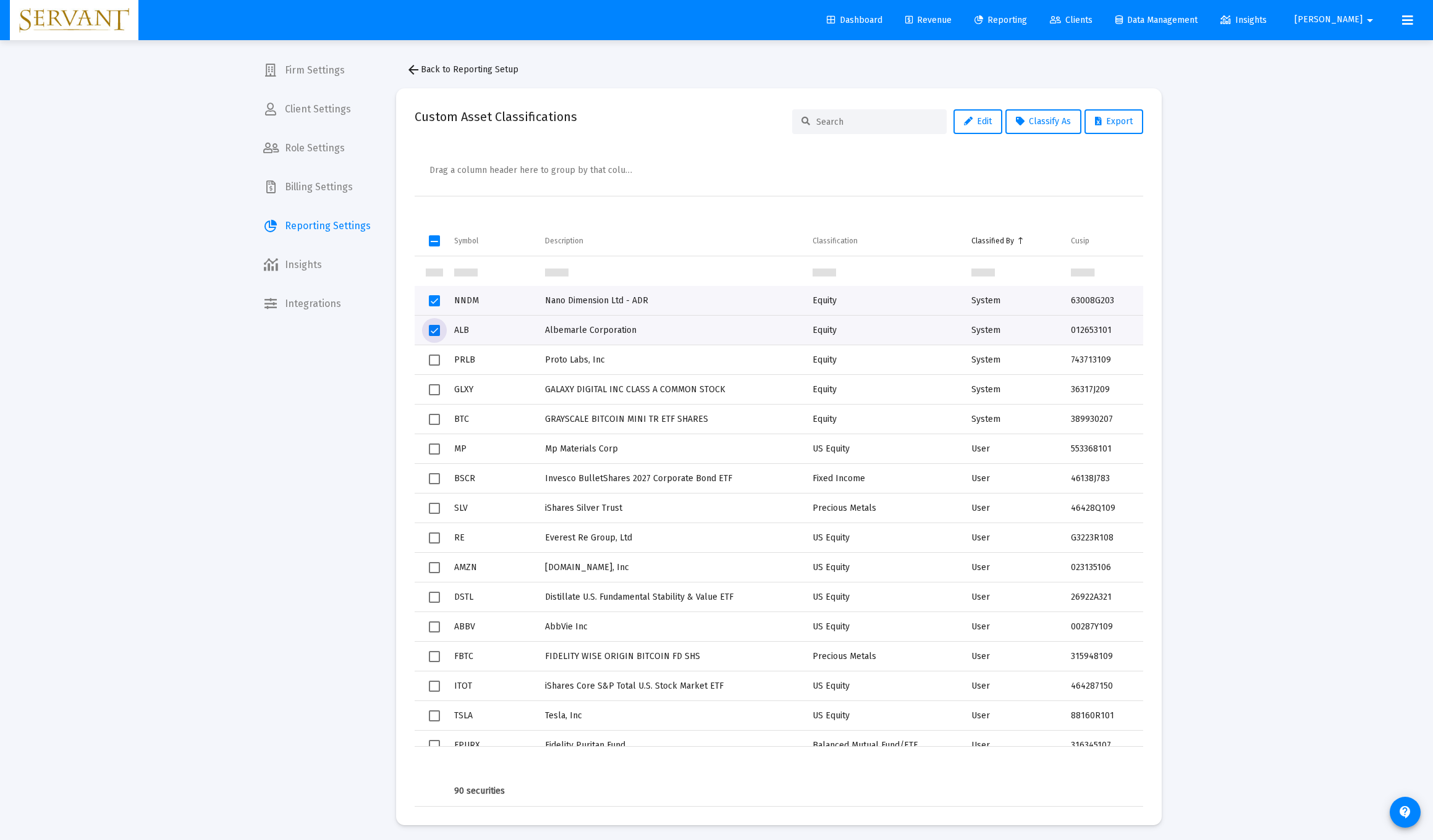
click at [434, 360] on span "Select row" at bounding box center [434, 359] width 11 height 11
click at [641, 118] on span "Classify As" at bounding box center [1043, 121] width 55 height 10
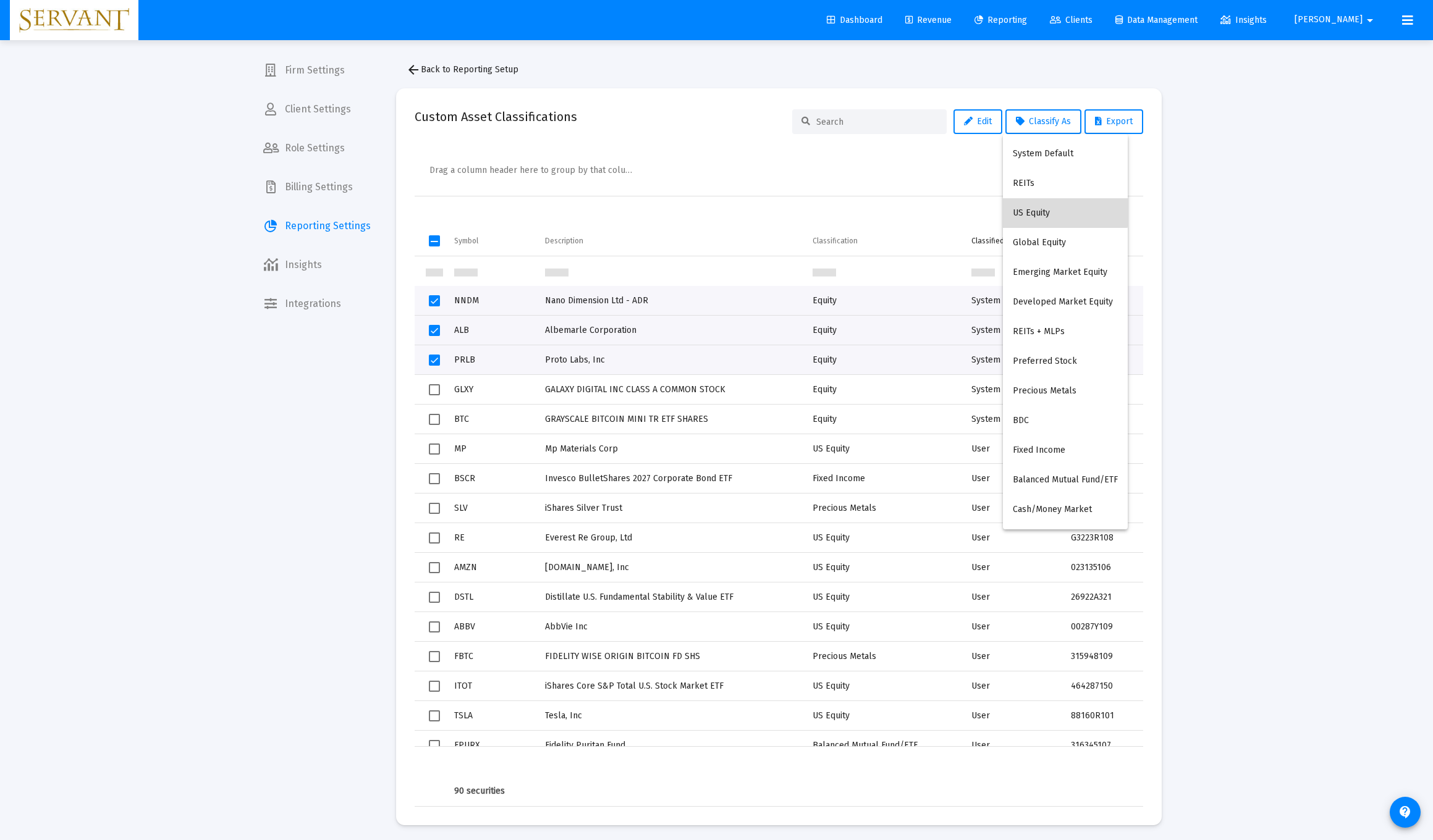
click at [641, 208] on button "US Equity" at bounding box center [1066, 213] width 125 height 29
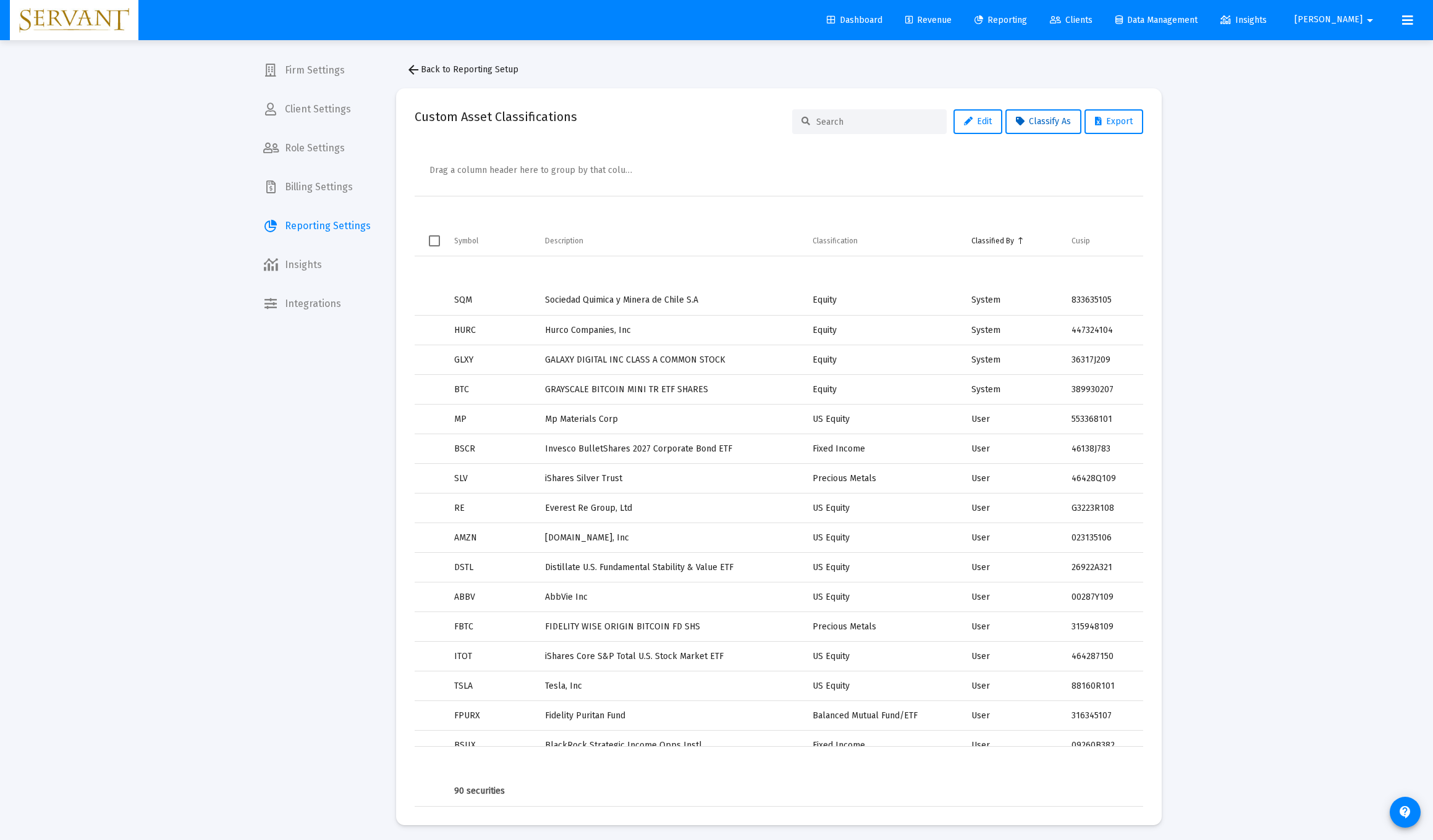
scroll to position [0, 0]
click at [436, 300] on span "Select row" at bounding box center [434, 300] width 11 height 11
click at [641, 119] on span "Classify As" at bounding box center [1043, 121] width 55 height 10
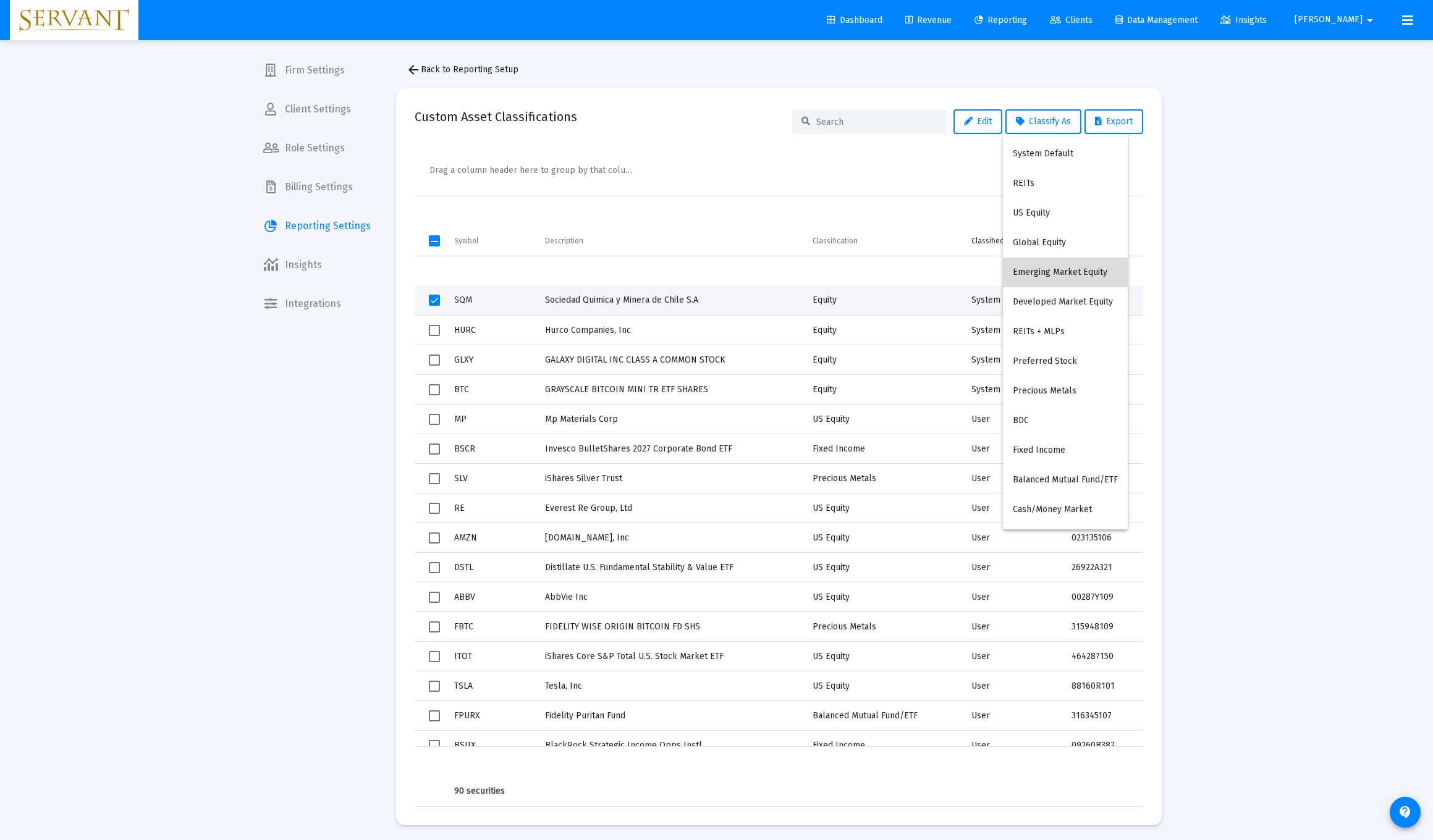
click at [641, 276] on button "Emerging Market Equity" at bounding box center [1066, 272] width 125 height 29
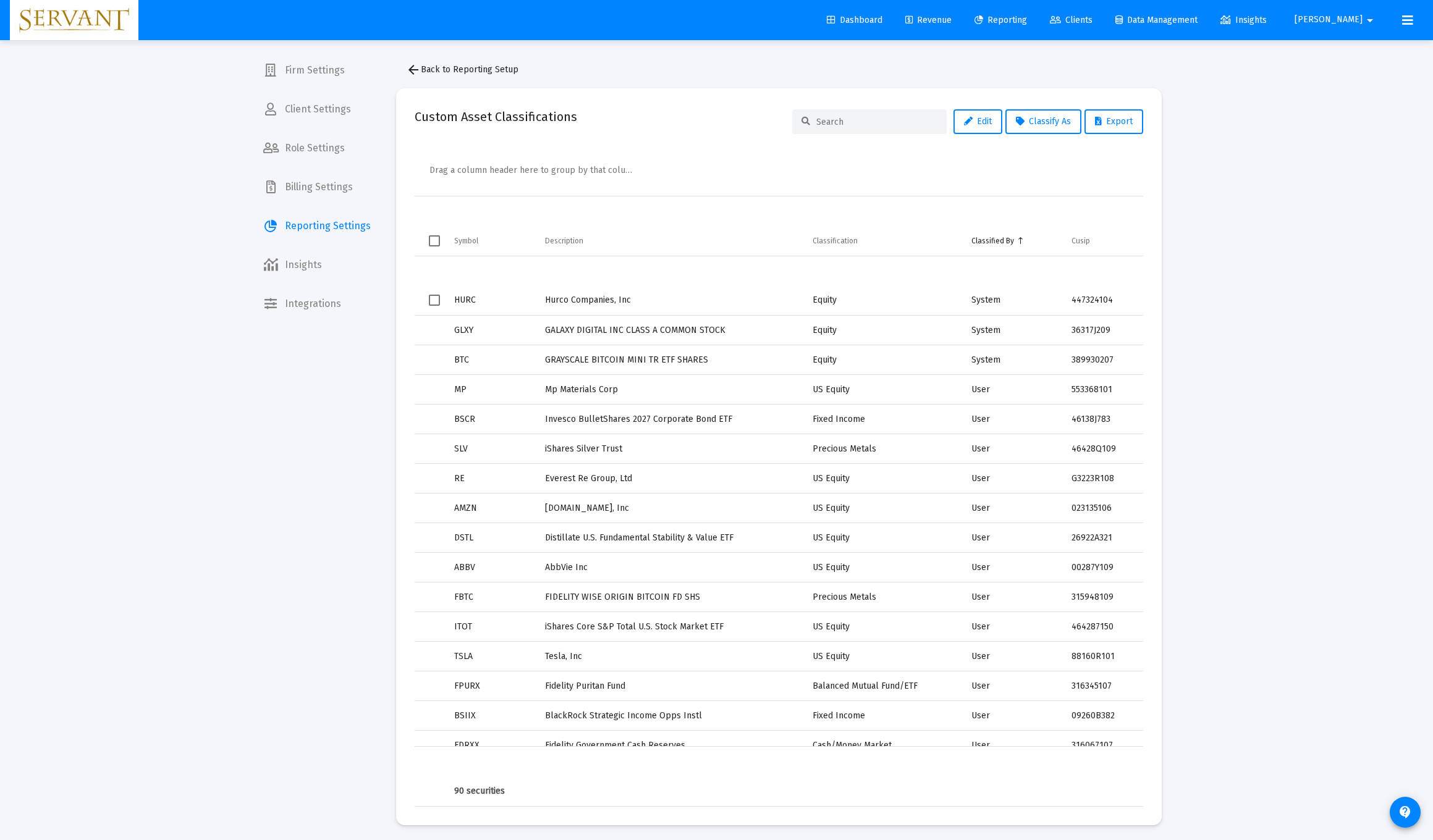
click at [432, 300] on span "Select row" at bounding box center [434, 300] width 11 height 11
click at [641, 124] on span "Classify As" at bounding box center [1043, 121] width 55 height 10
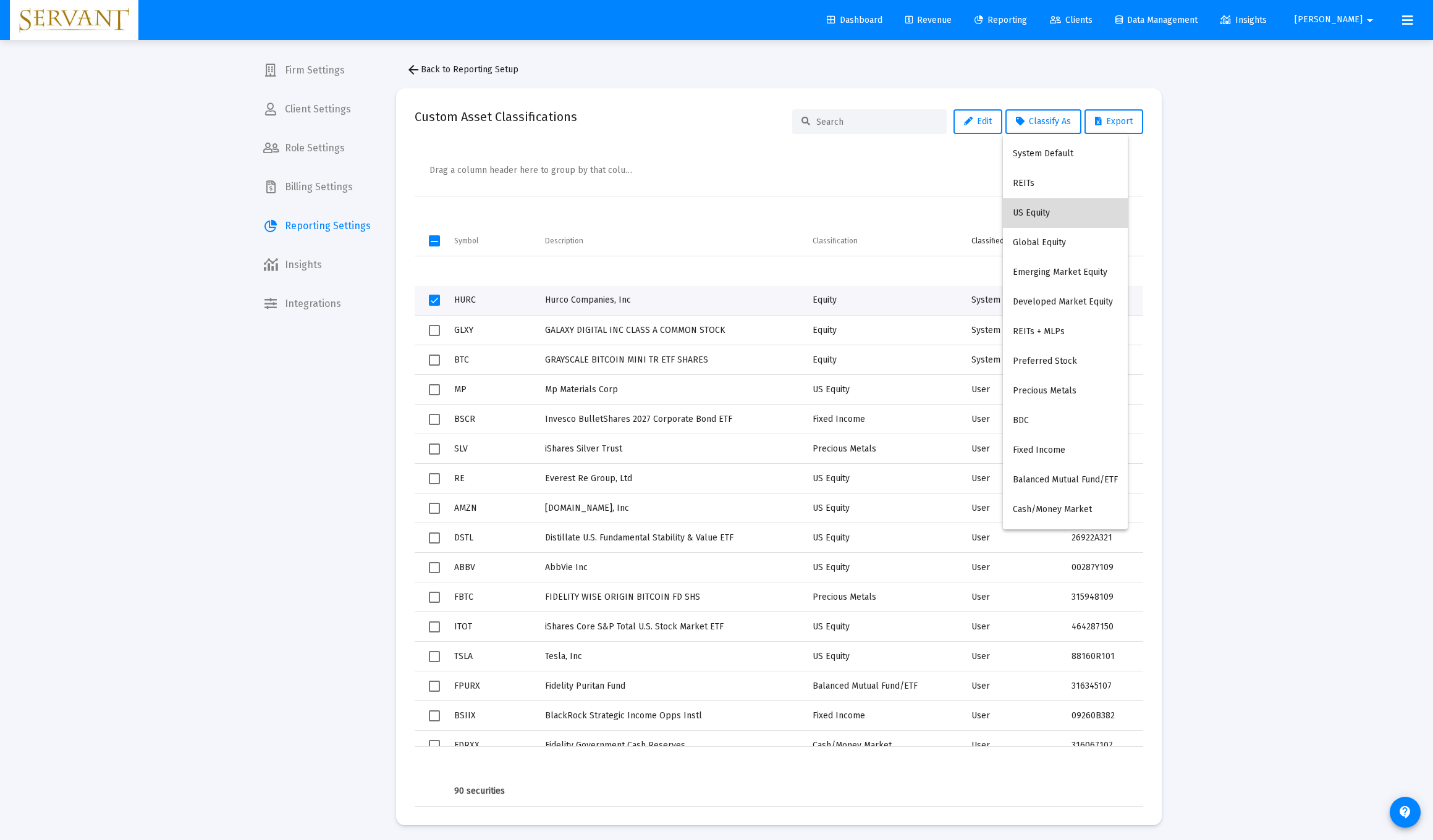
click at [641, 208] on button "US Equity" at bounding box center [1066, 213] width 125 height 29
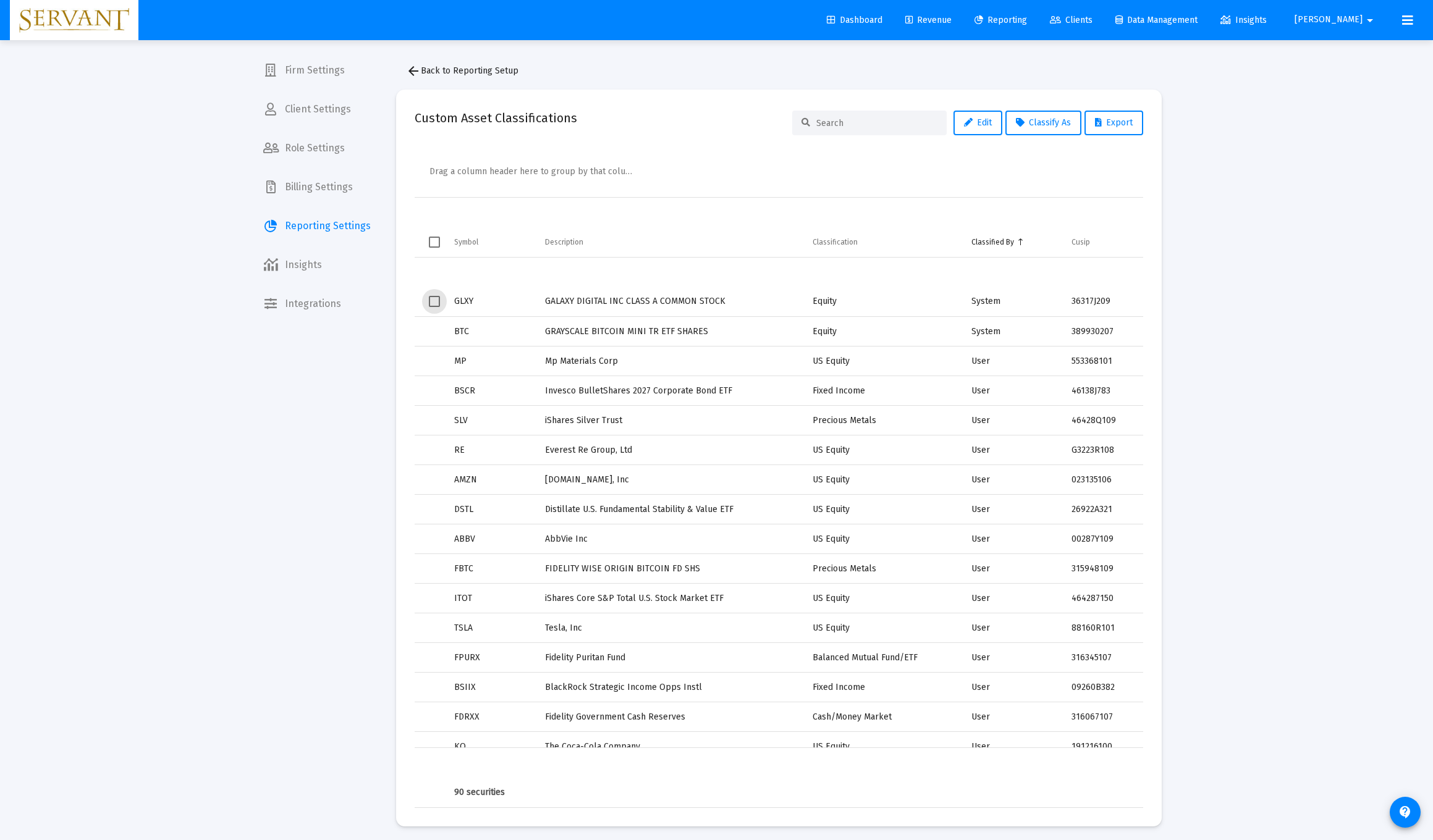
scroll to position [5, 0]
click at [437, 299] on span "Select row" at bounding box center [434, 295] width 11 height 11
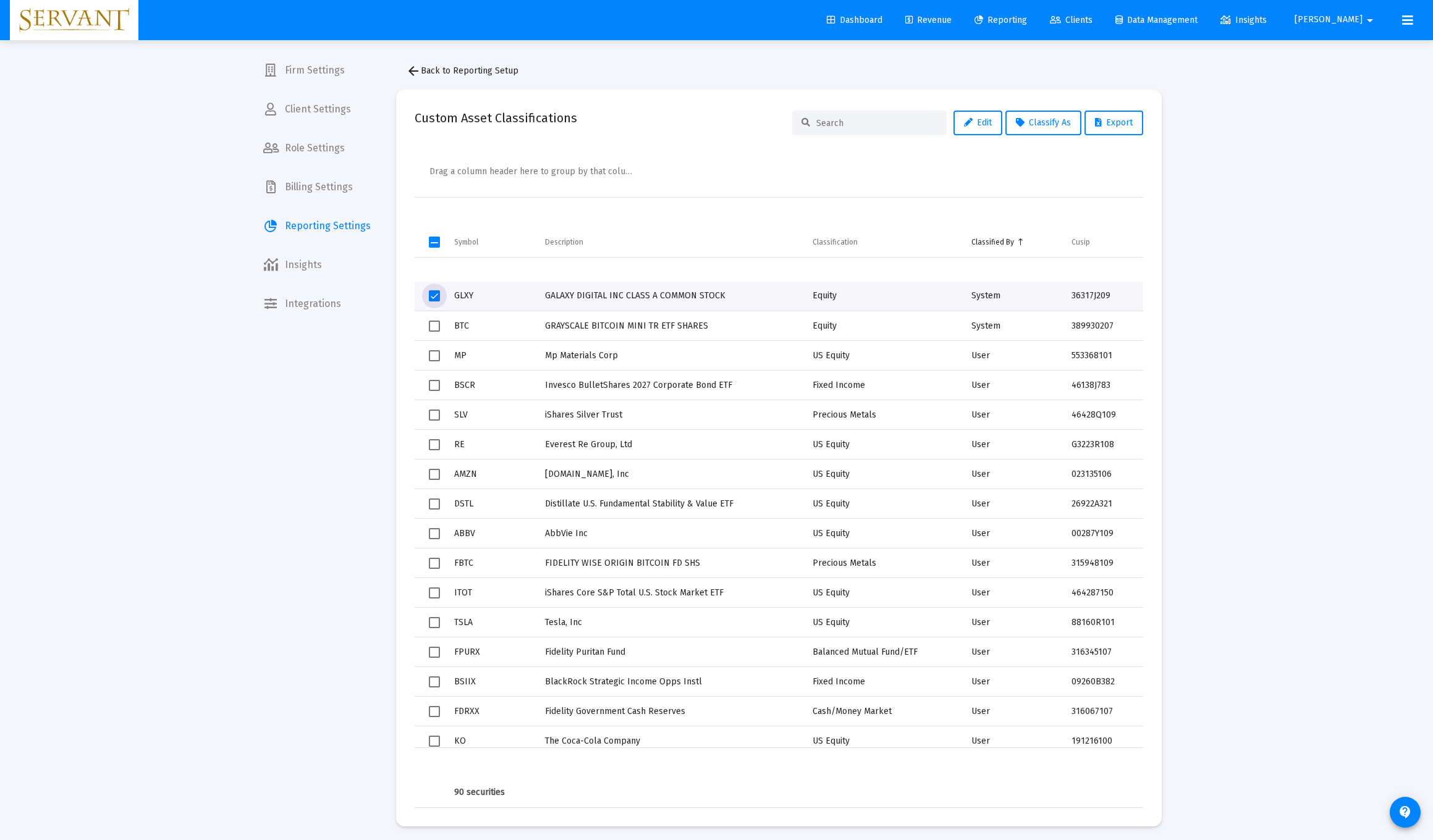
scroll to position [0, 0]
click at [437, 326] on span "Select row" at bounding box center [434, 326] width 11 height 11
click at [641, 124] on span "Classify As" at bounding box center [1043, 123] width 55 height 10
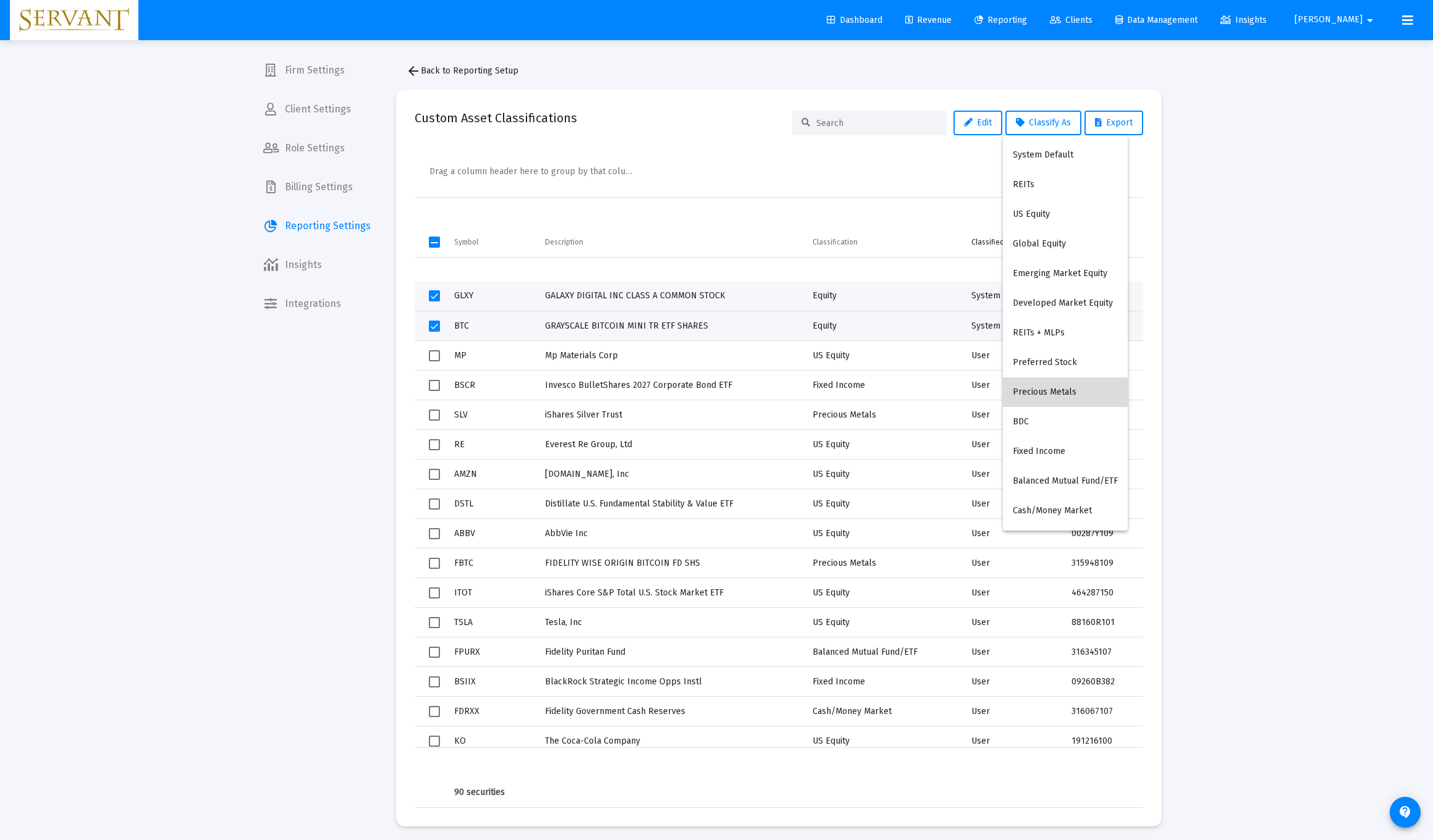
click at [641, 390] on button "Precious Metals" at bounding box center [1066, 392] width 125 height 29
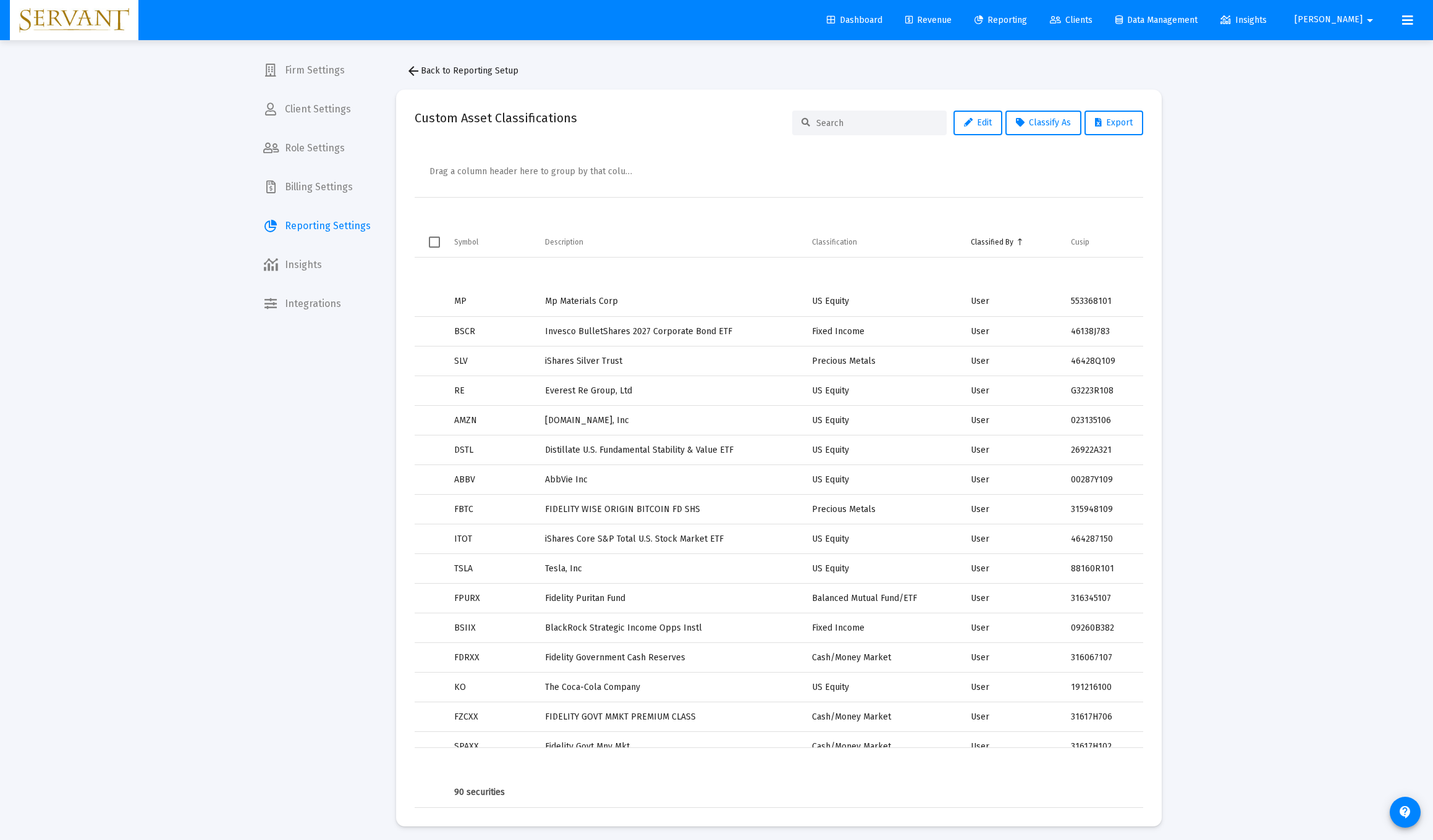
click at [641, 16] on span "Reporting" at bounding box center [1001, 20] width 53 height 10
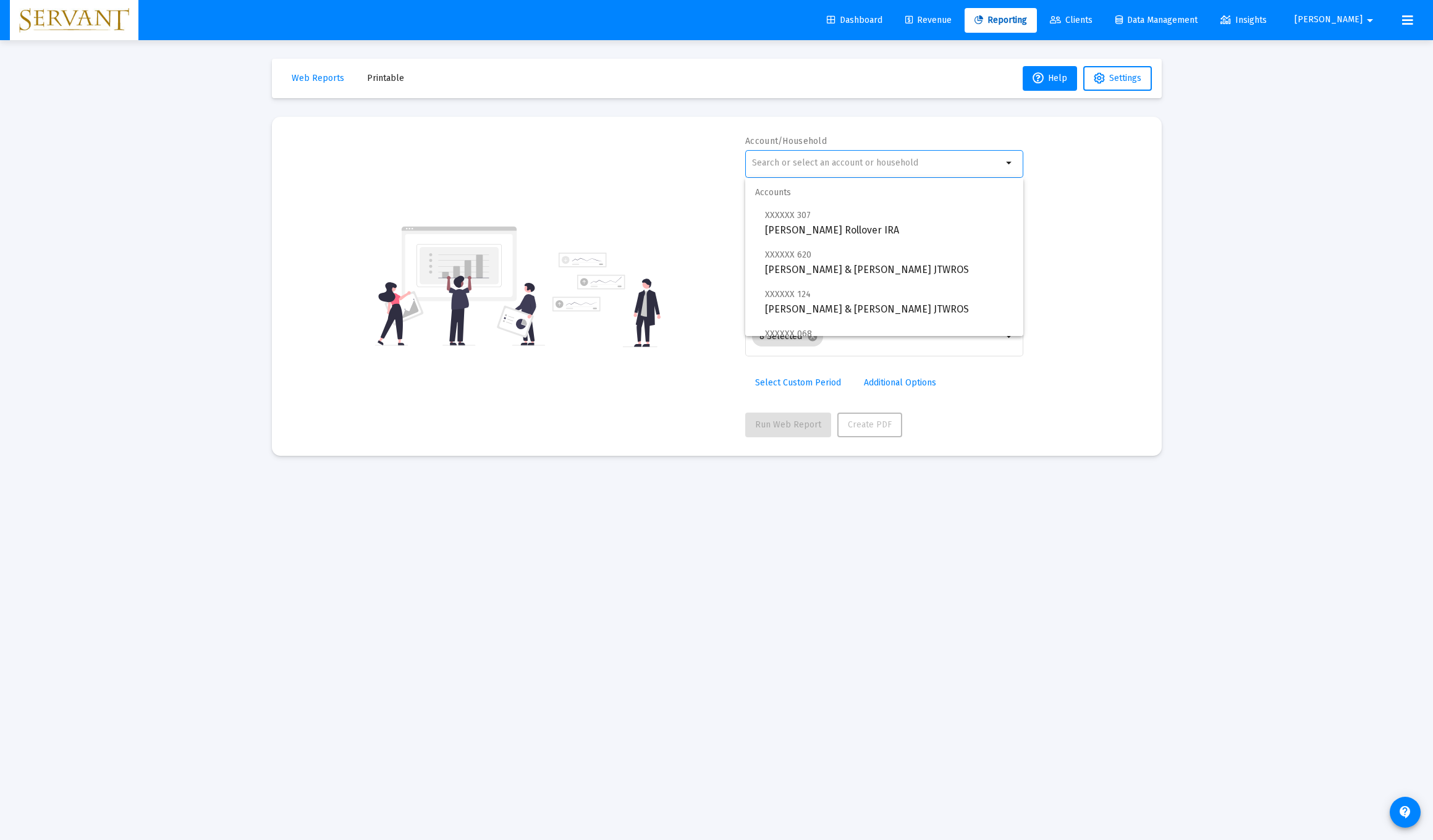
click at [641, 164] on input "text" at bounding box center [877, 163] width 250 height 10
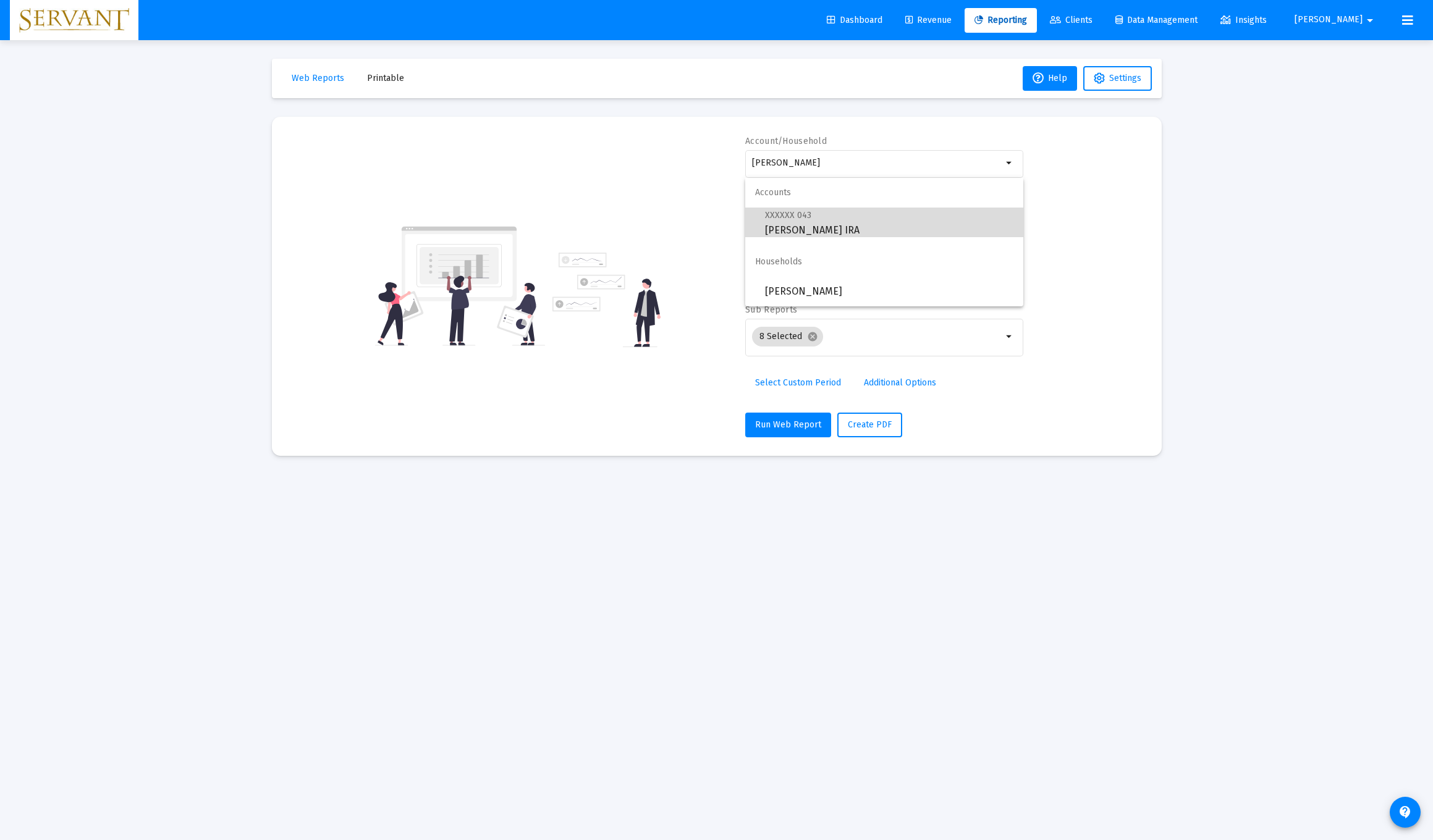
drag, startPoint x: 801, startPoint y: 164, endPoint x: 799, endPoint y: 222, distance: 58.0
click at [641, 222] on span "XXXXXX 043 [PERSON_NAME] IRA" at bounding box center [889, 223] width 249 height 30
type input "[PERSON_NAME] IRA"
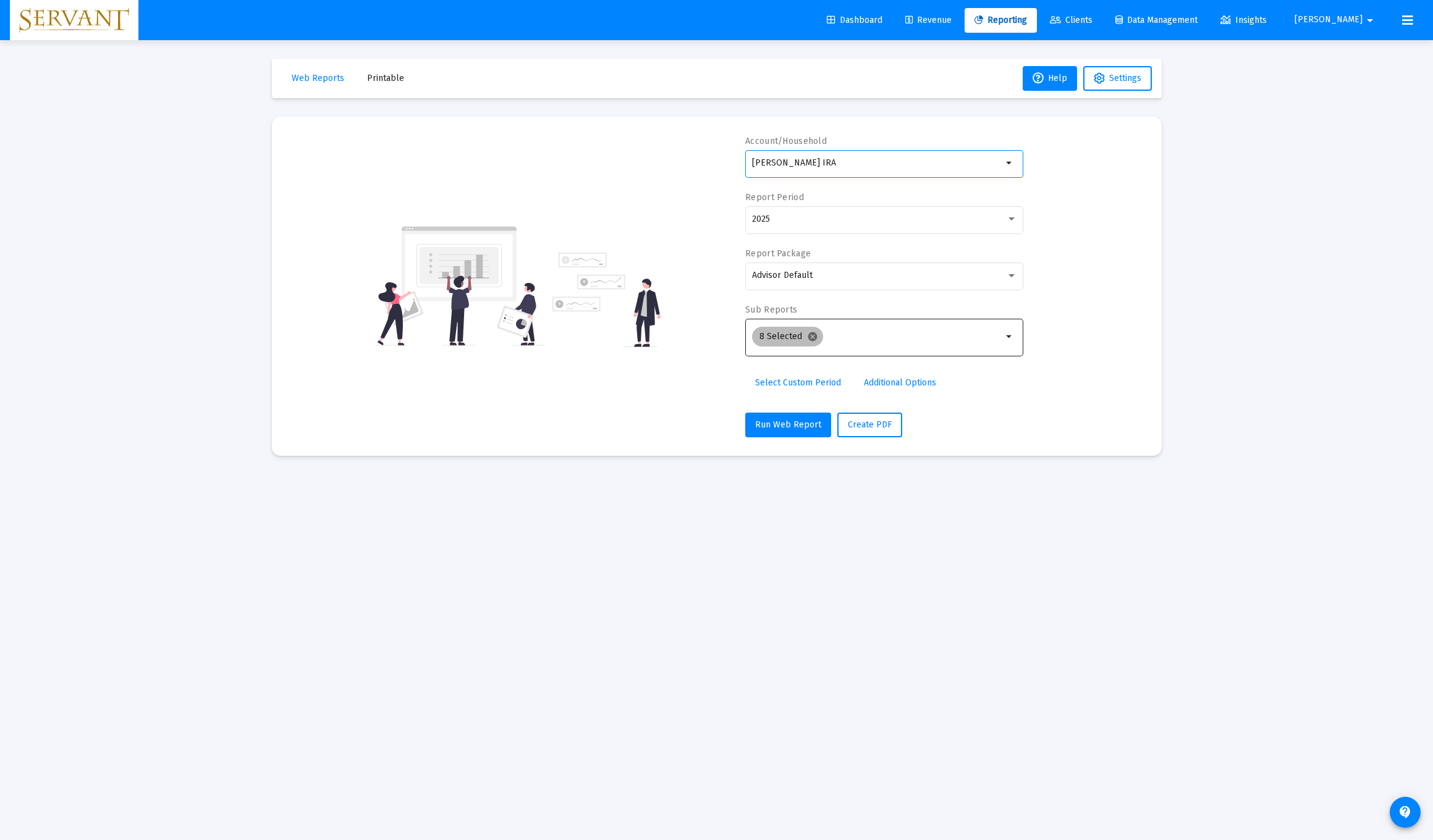
click at [641, 335] on mat-icon "cancel" at bounding box center [813, 336] width 11 height 11
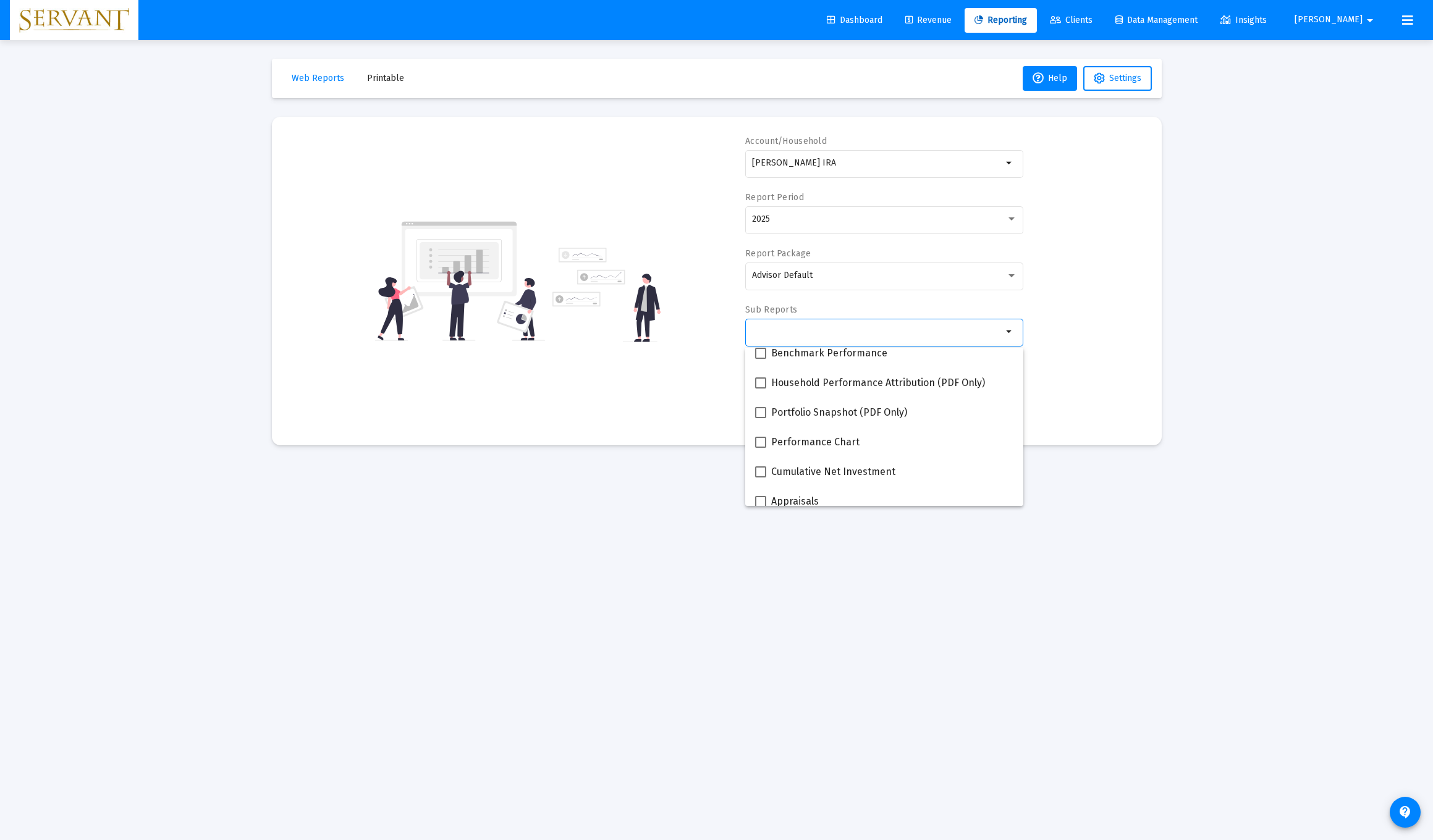
scroll to position [90, 0]
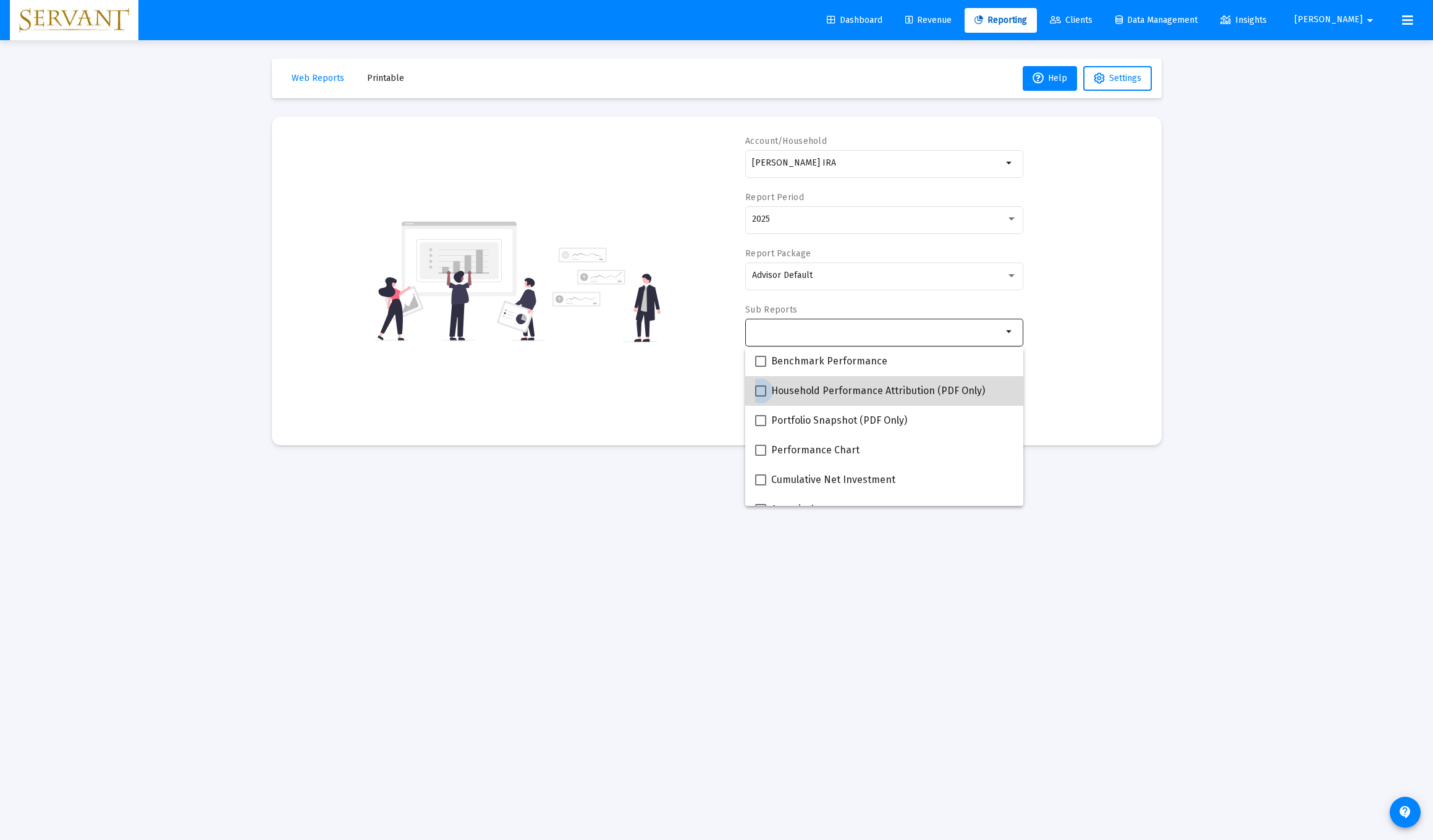
click at [641, 391] on span at bounding box center [761, 391] width 11 height 11
click at [641, 397] on input "Household Performance Attribution (PDF Only)" at bounding box center [760, 397] width 1 height 1
checkbox input "true"
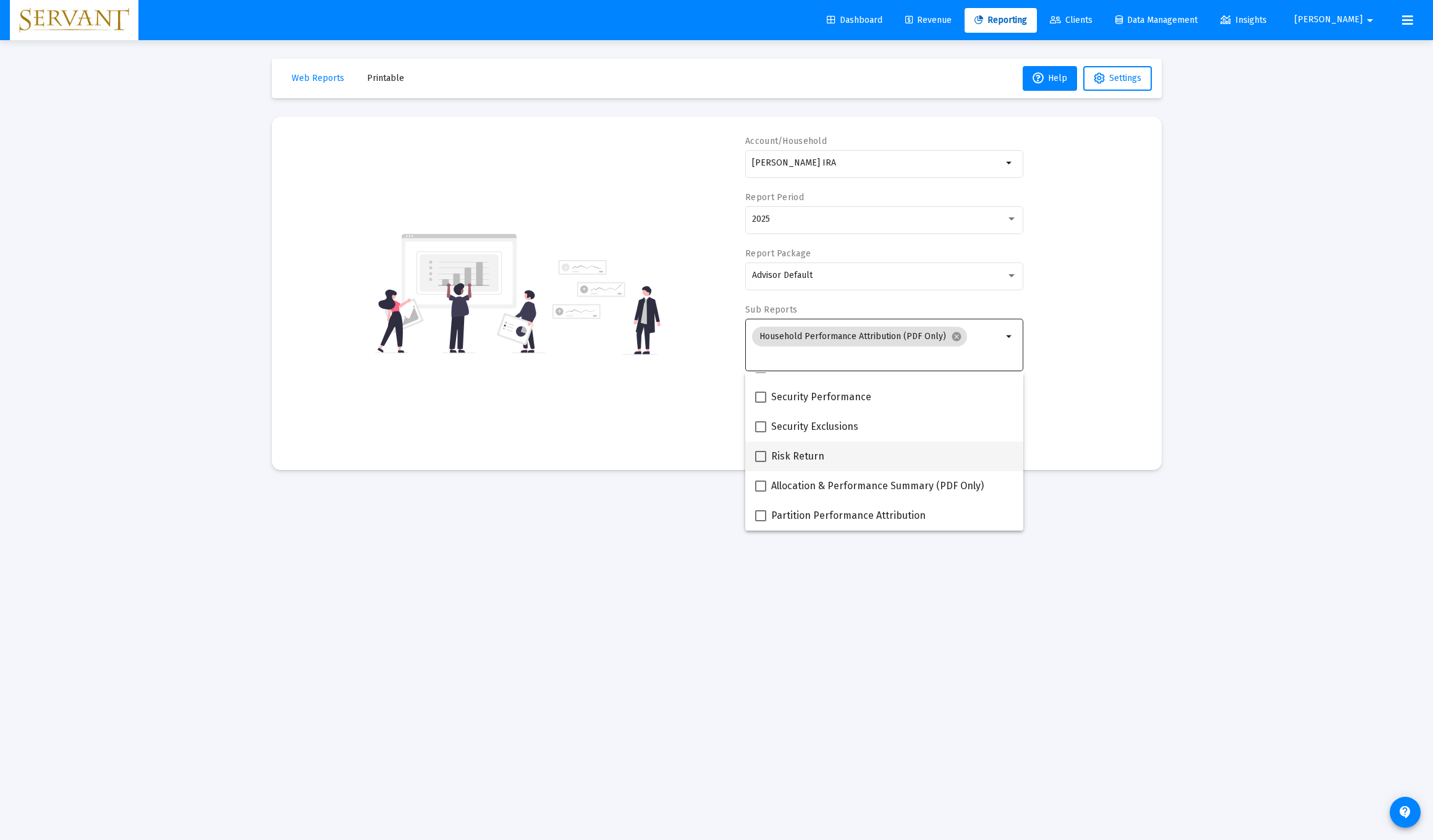
scroll to position [494, 0]
click at [641, 458] on span at bounding box center [761, 456] width 11 height 11
click at [641, 462] on input "Risk Return" at bounding box center [760, 462] width 1 height 1
checkbox input "true"
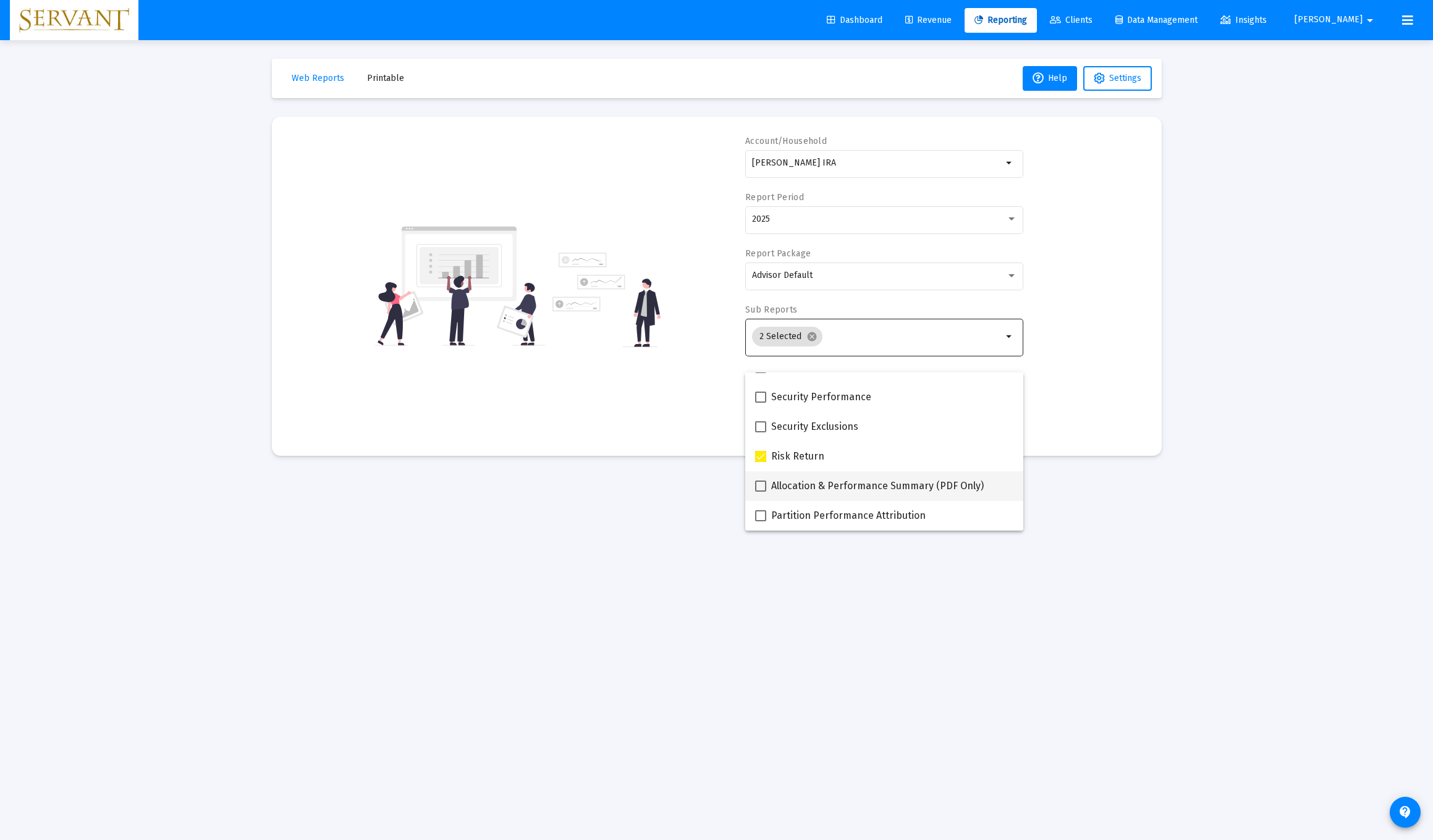
click at [641, 486] on span at bounding box center [761, 486] width 11 height 11
click at [641, 492] on input "Allocation & Performance Summary (PDF Only)" at bounding box center [760, 492] width 1 height 1
checkbox input "true"
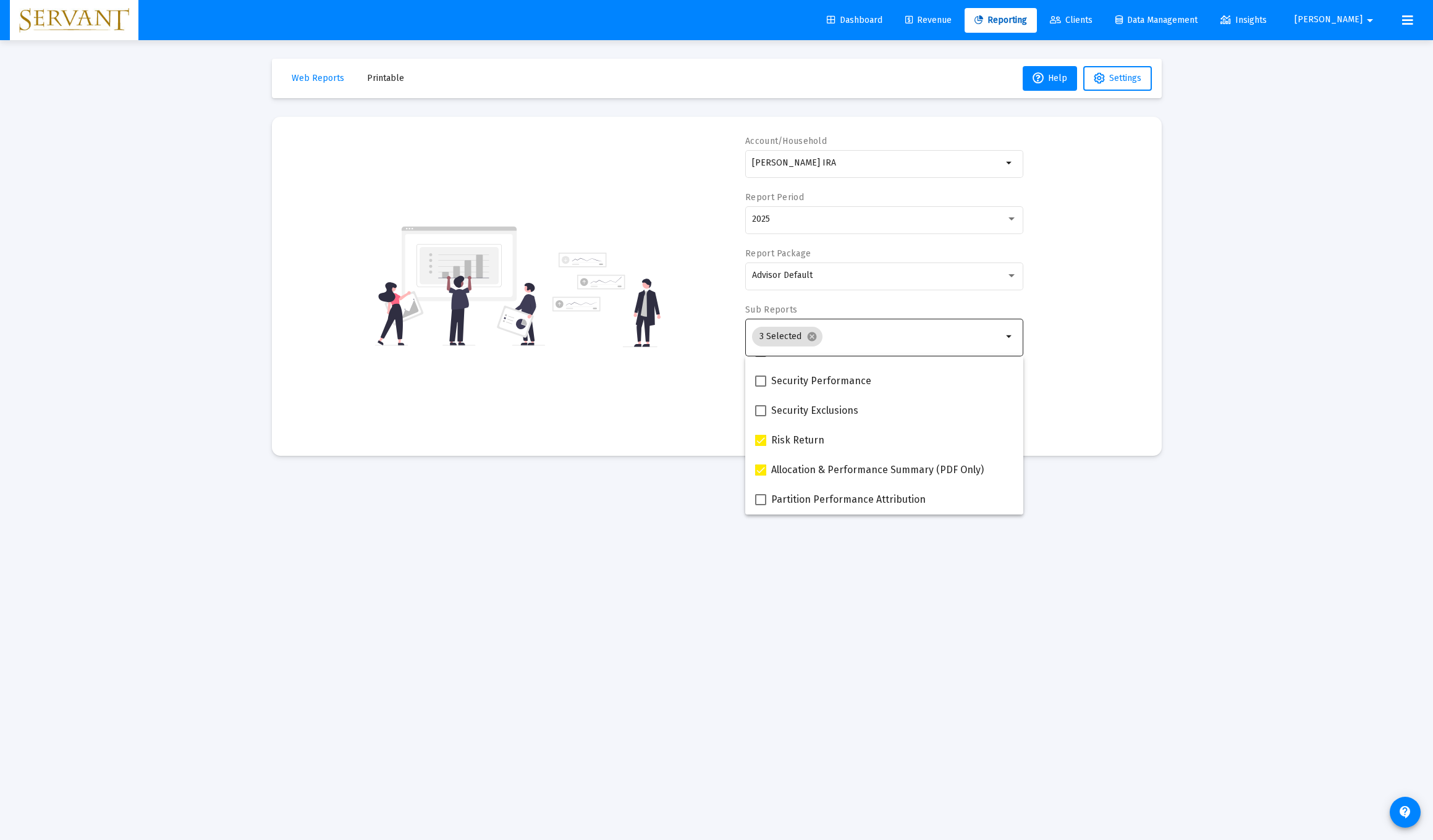
scroll to position [0, 0]
click at [641, 400] on div "Account/Household [PERSON_NAME] IRA arrow_drop_down Report Period 2025 Report P…" at bounding box center [716, 286] width 853 height 302
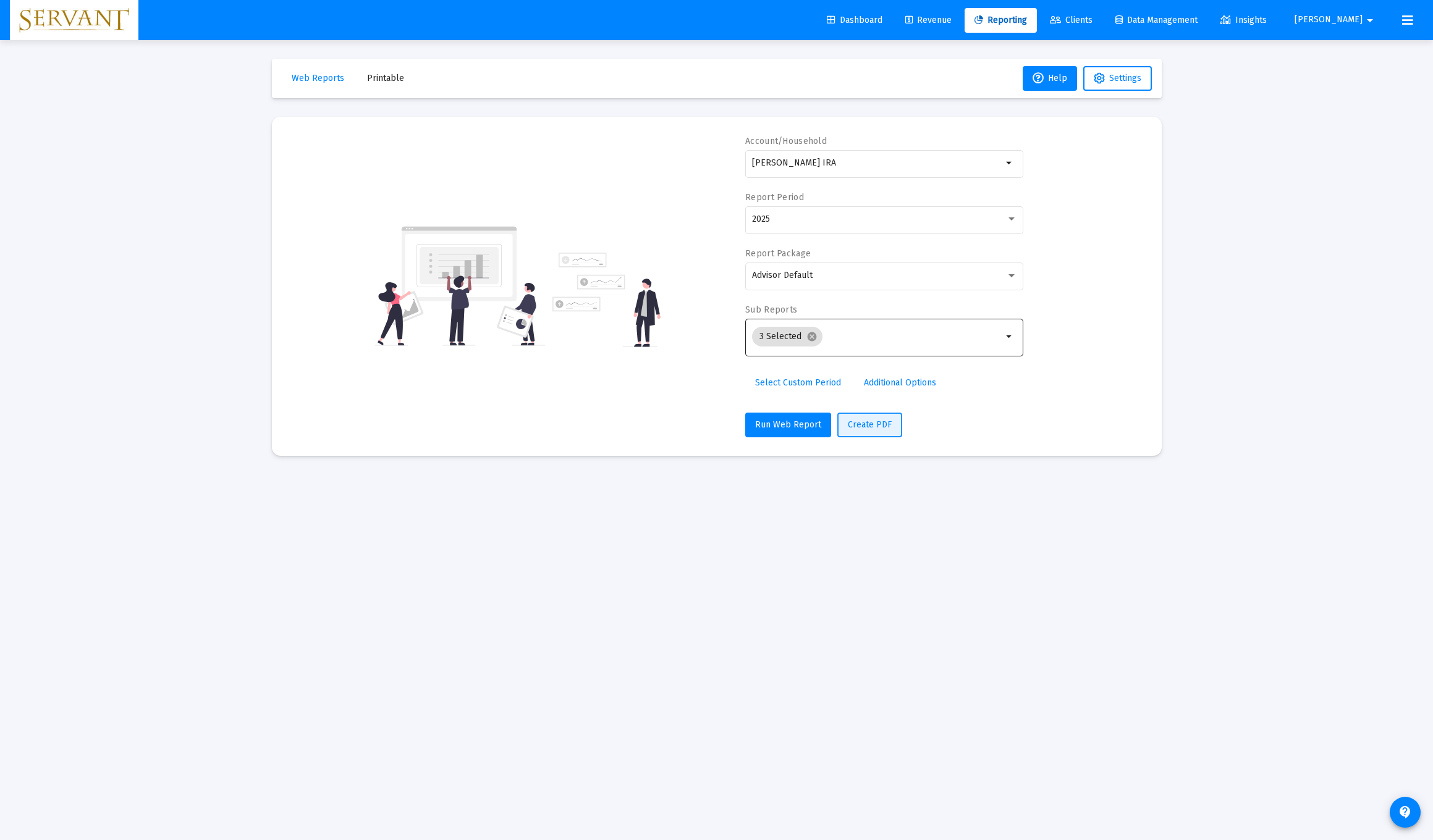
click at [641, 430] on span "Create PDF" at bounding box center [870, 424] width 44 height 10
click at [641, 766] on span "View Reports" at bounding box center [788, 811] width 53 height 10
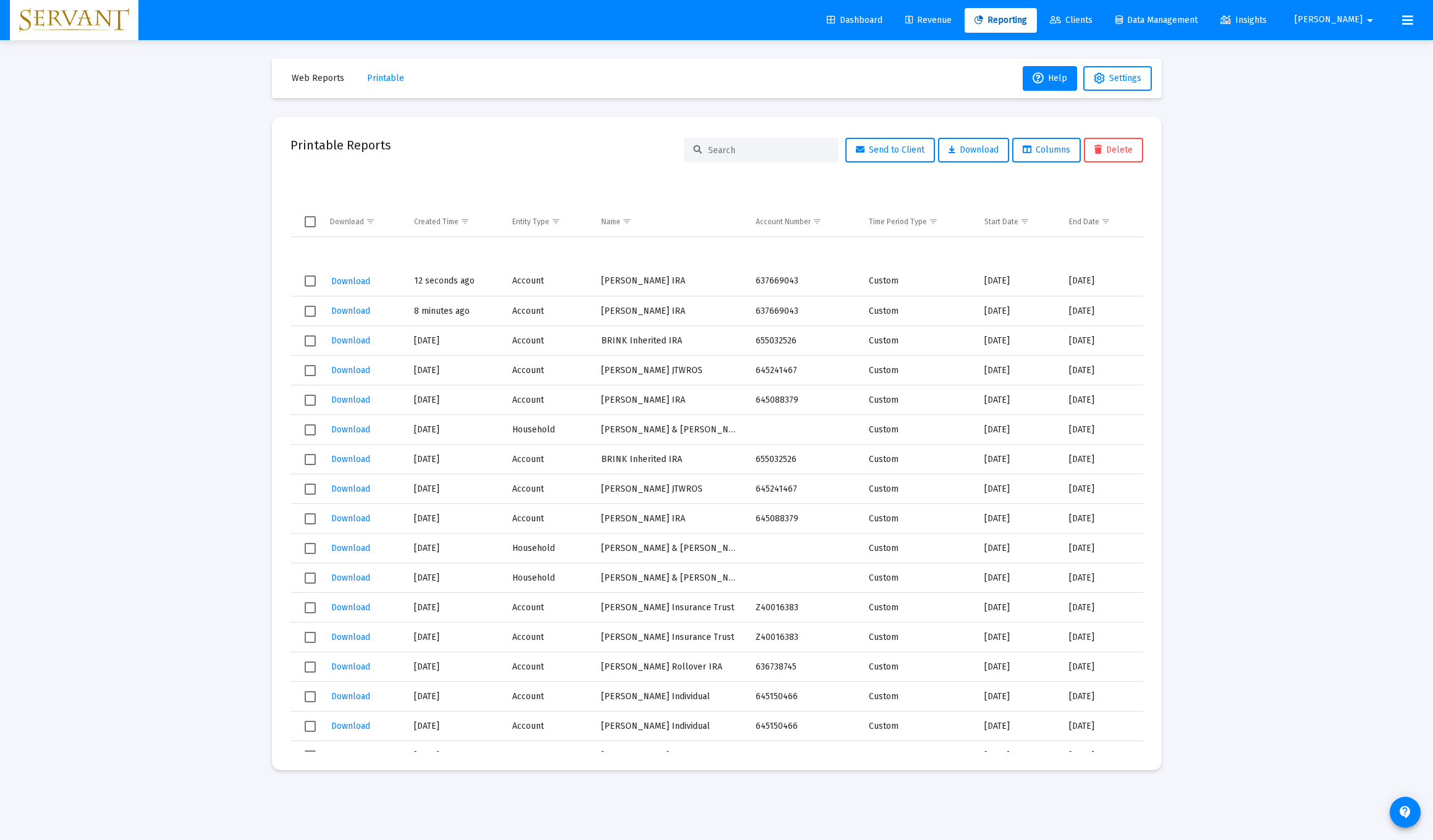
click at [344, 285] on span "Download" at bounding box center [350, 281] width 39 height 10
